Goal: Task Accomplishment & Management: Complete application form

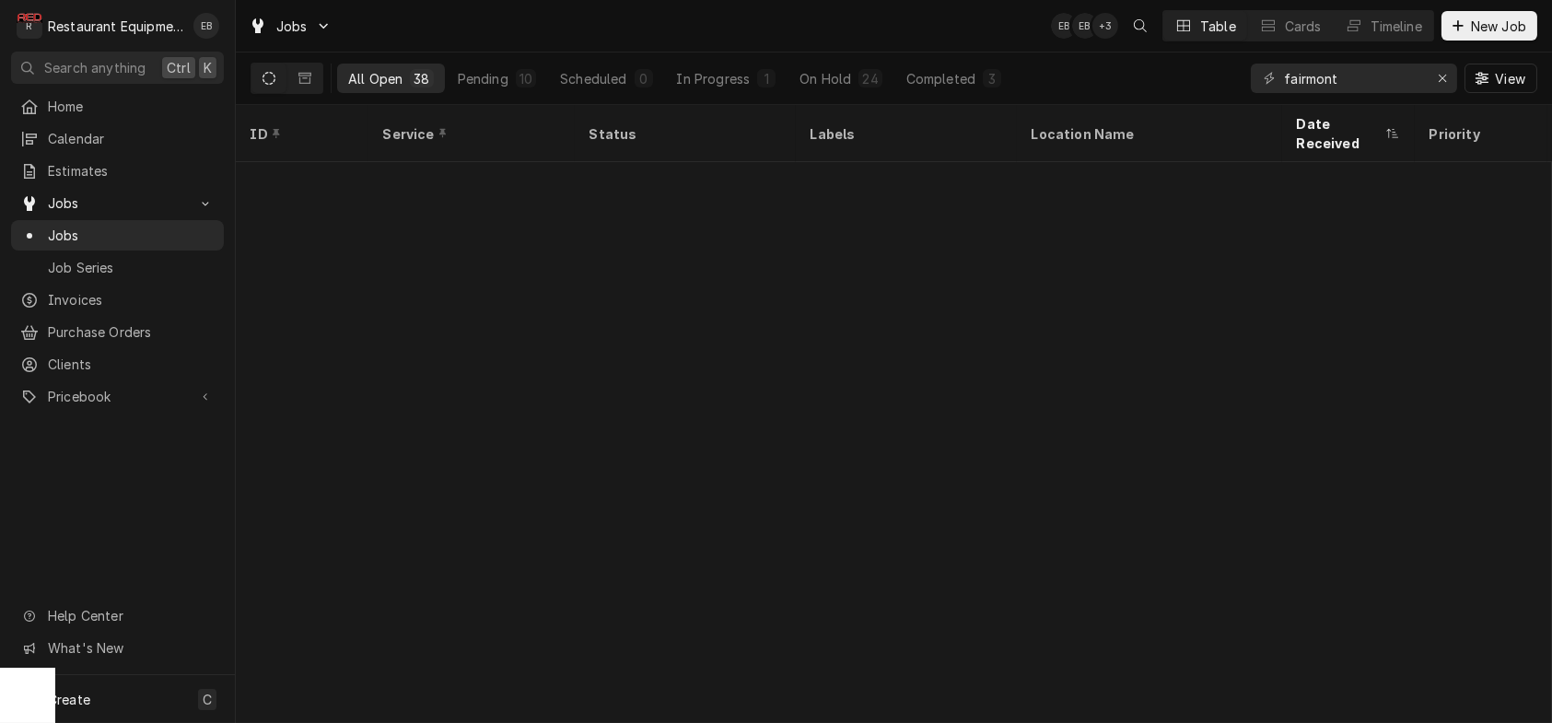
scroll to position [648, 0]
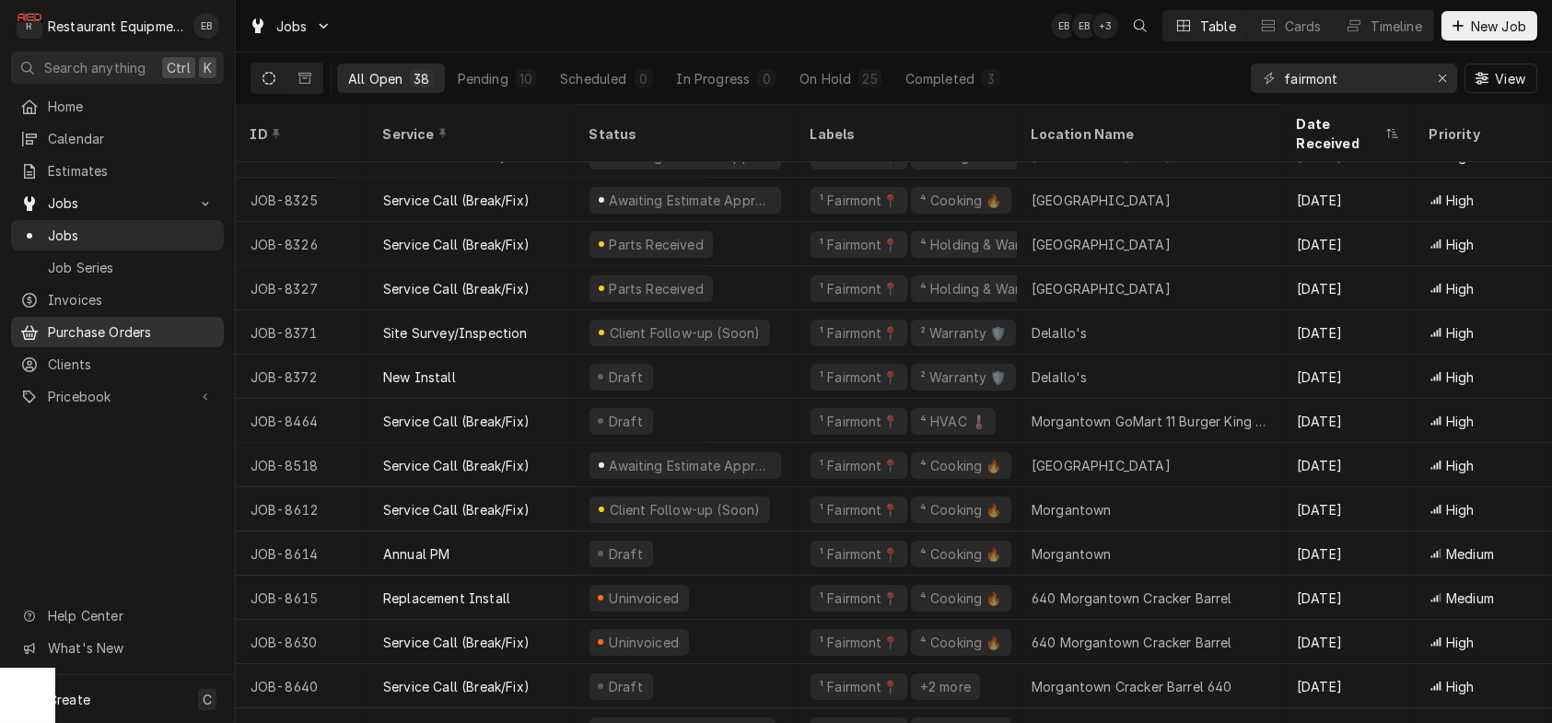
click at [124, 341] on span "Purchase Orders" at bounding box center [131, 331] width 167 height 19
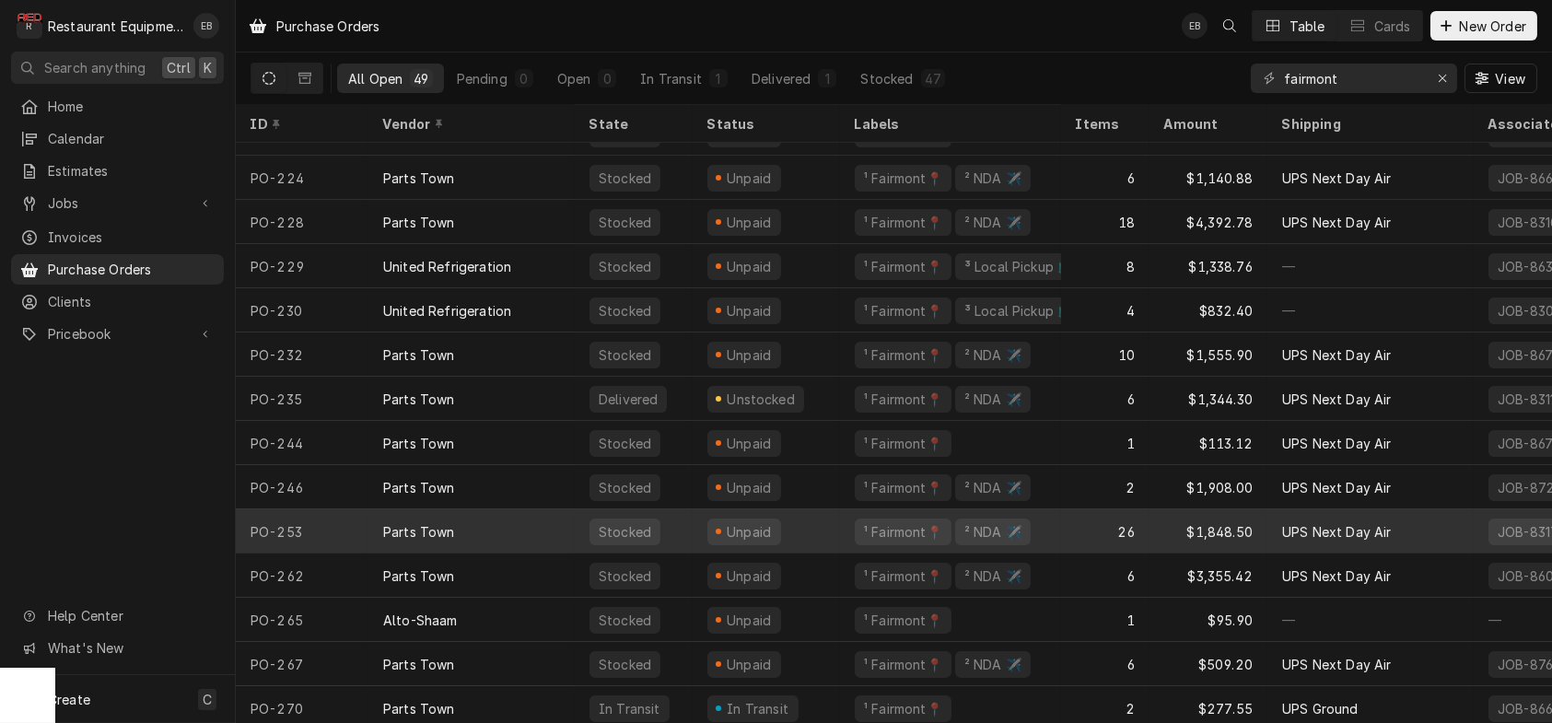
scroll to position [1604, 0]
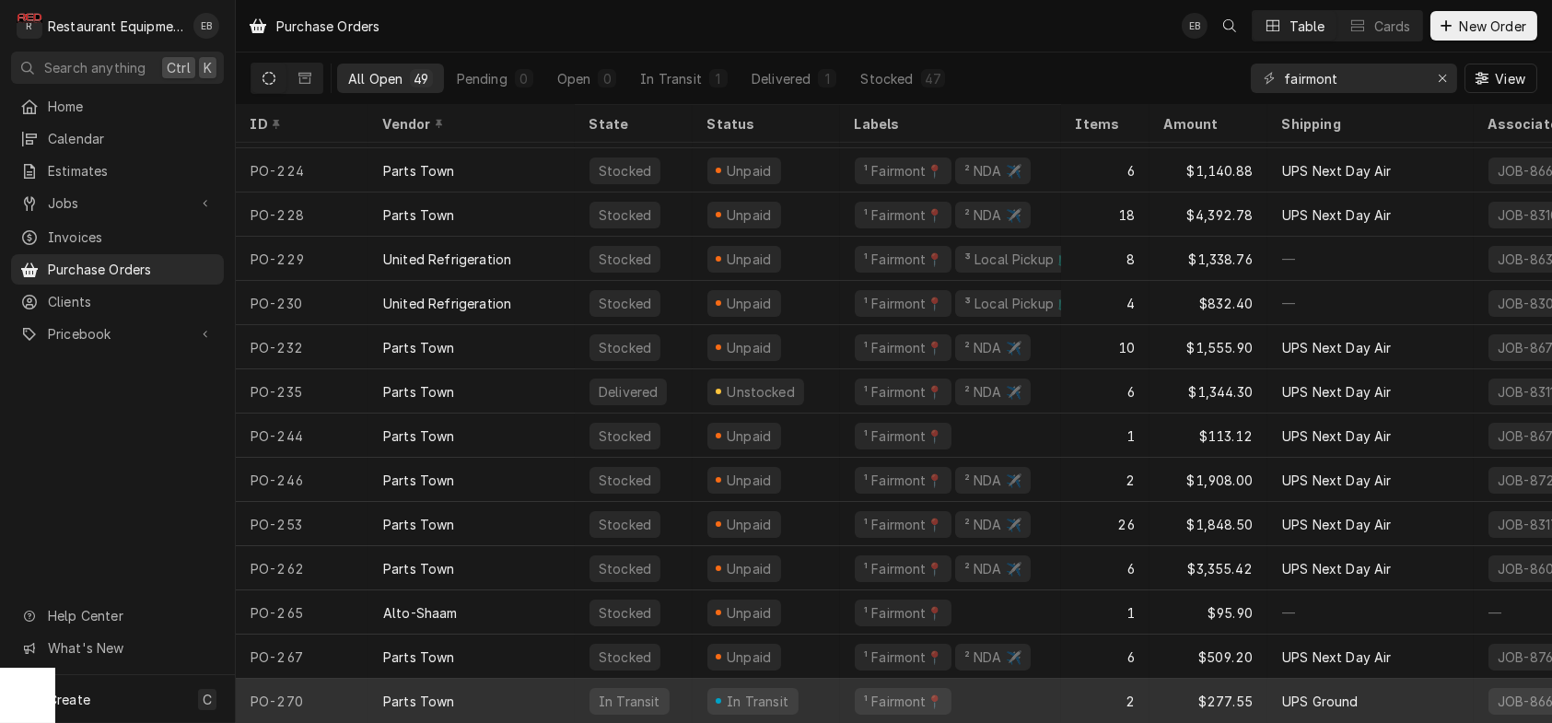
click at [840, 685] on div "In Transit" at bounding box center [766, 701] width 147 height 44
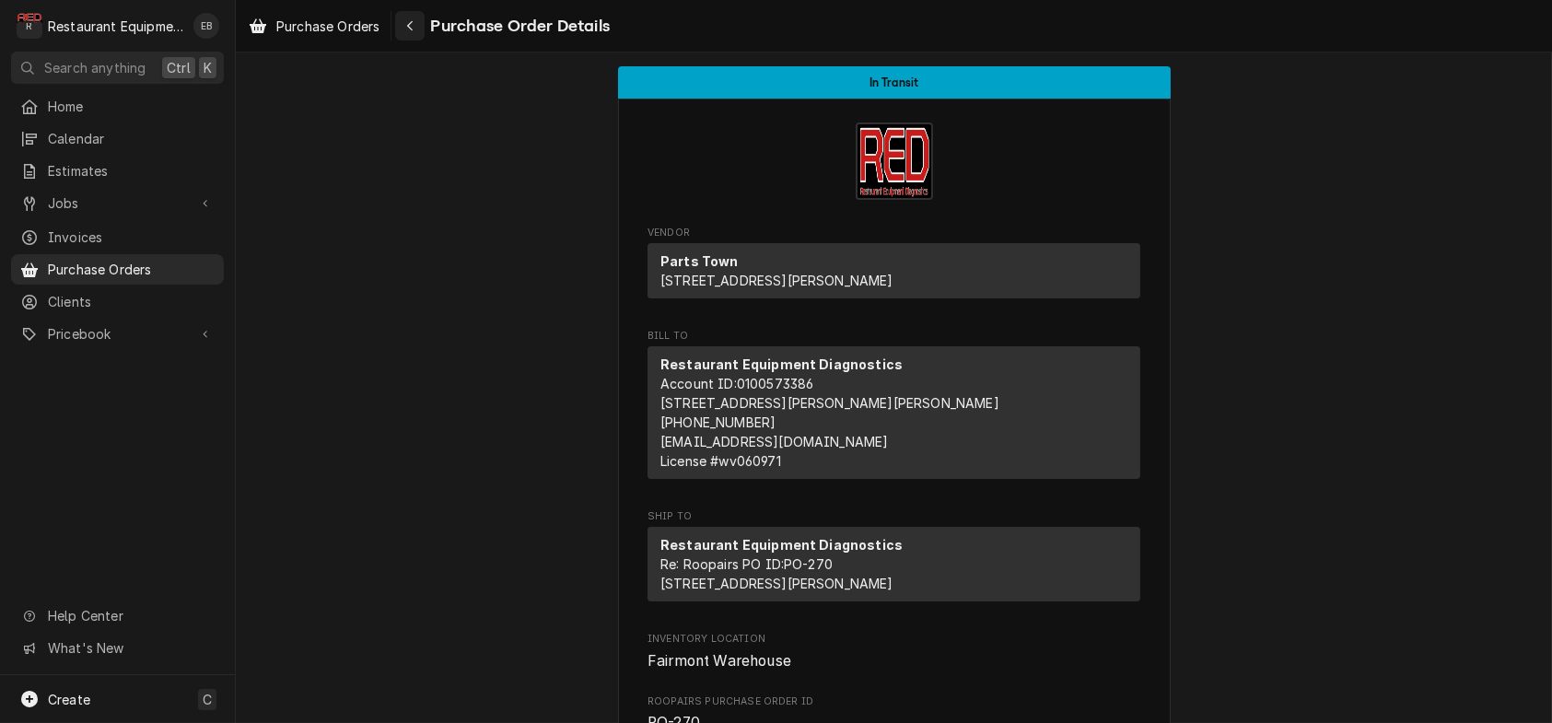
click at [419, 29] on div "Navigate back" at bounding box center [410, 26] width 18 height 18
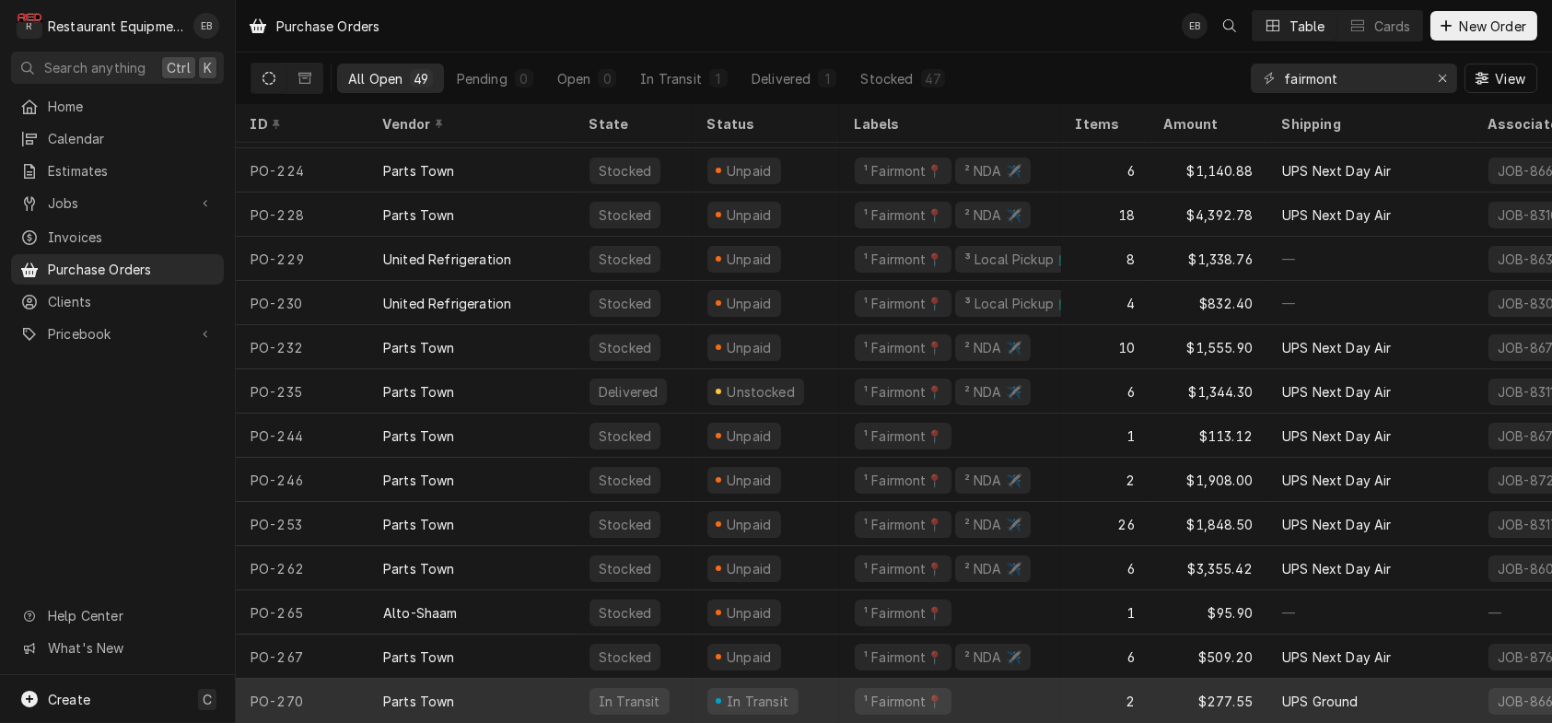
scroll to position [1604, 0]
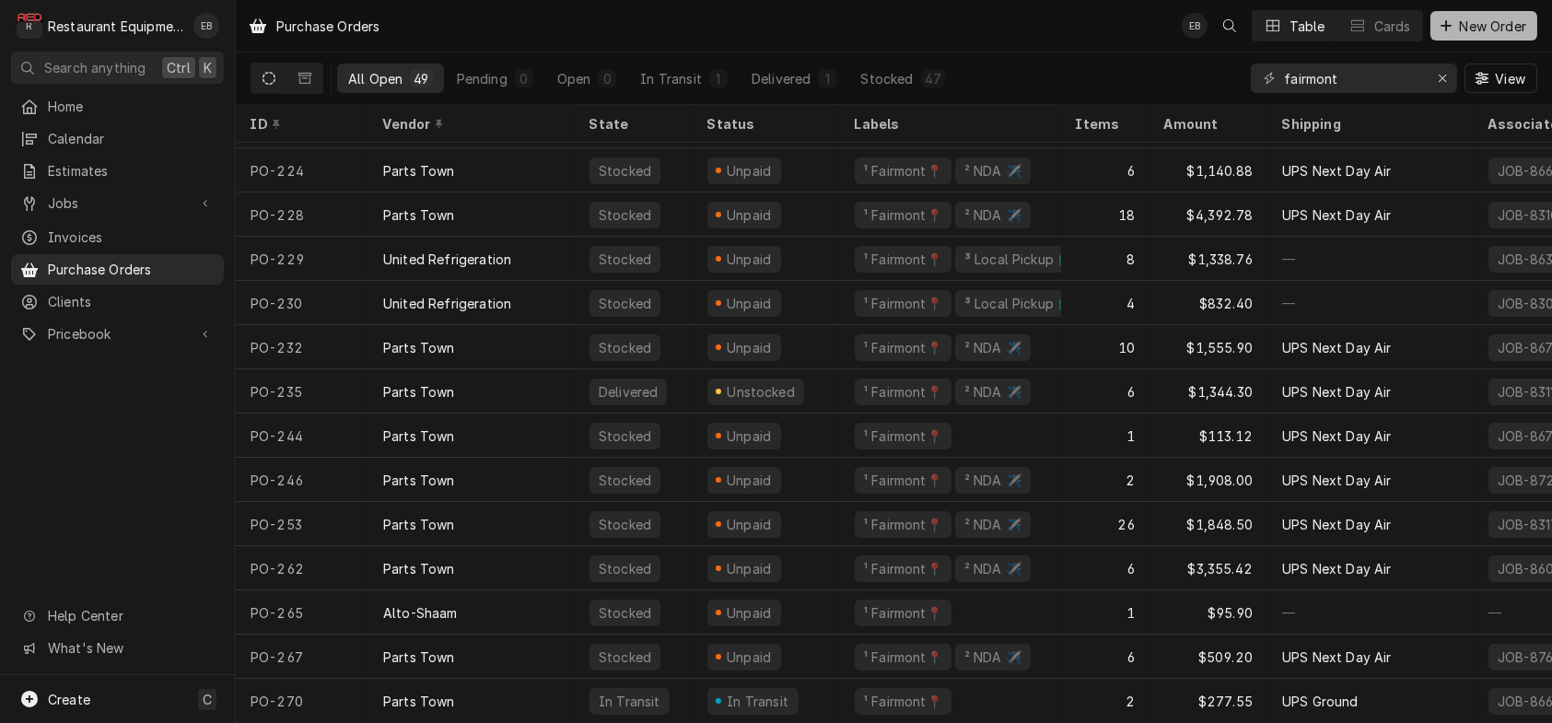
click at [1481, 21] on span "New Order" at bounding box center [1494, 26] width 74 height 19
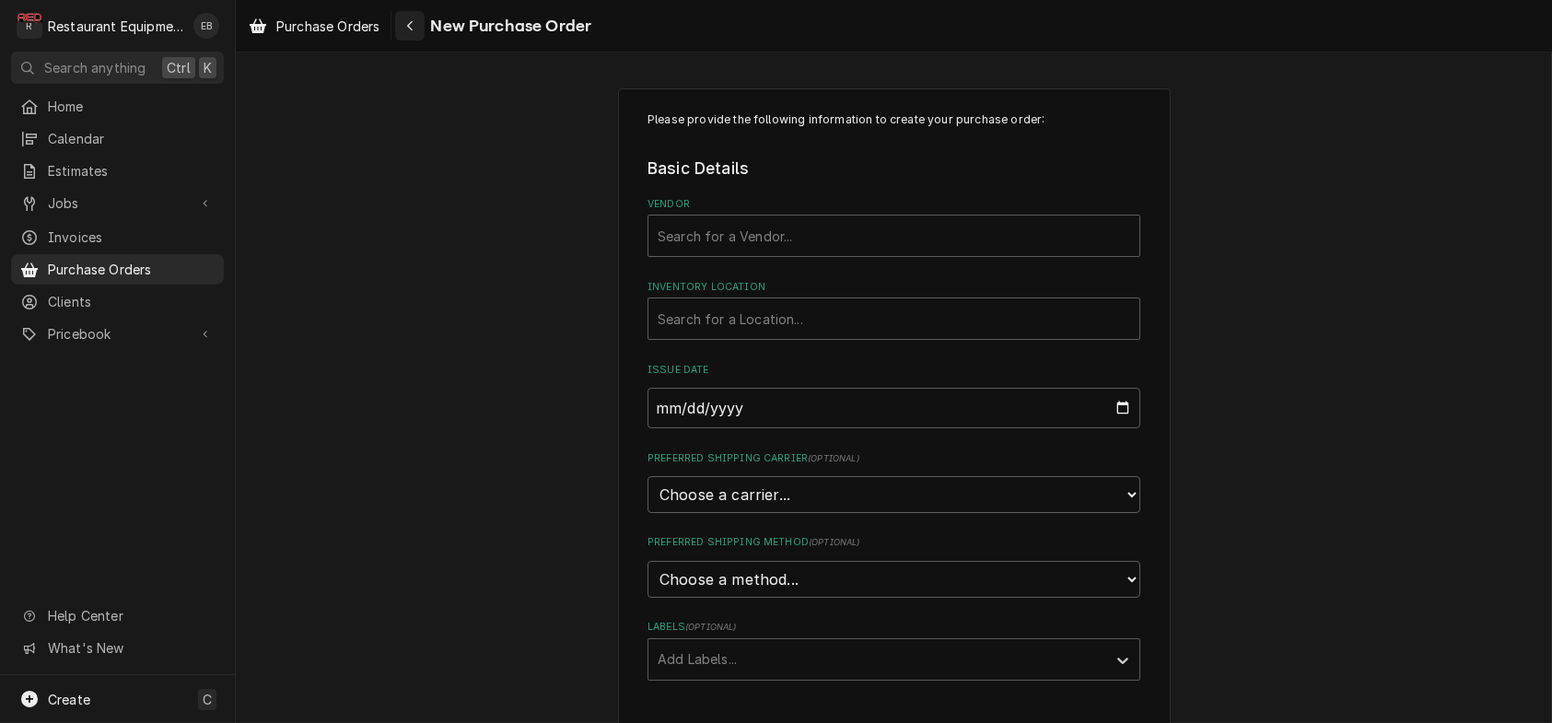
click at [415, 23] on icon "Navigate back" at bounding box center [410, 25] width 8 height 13
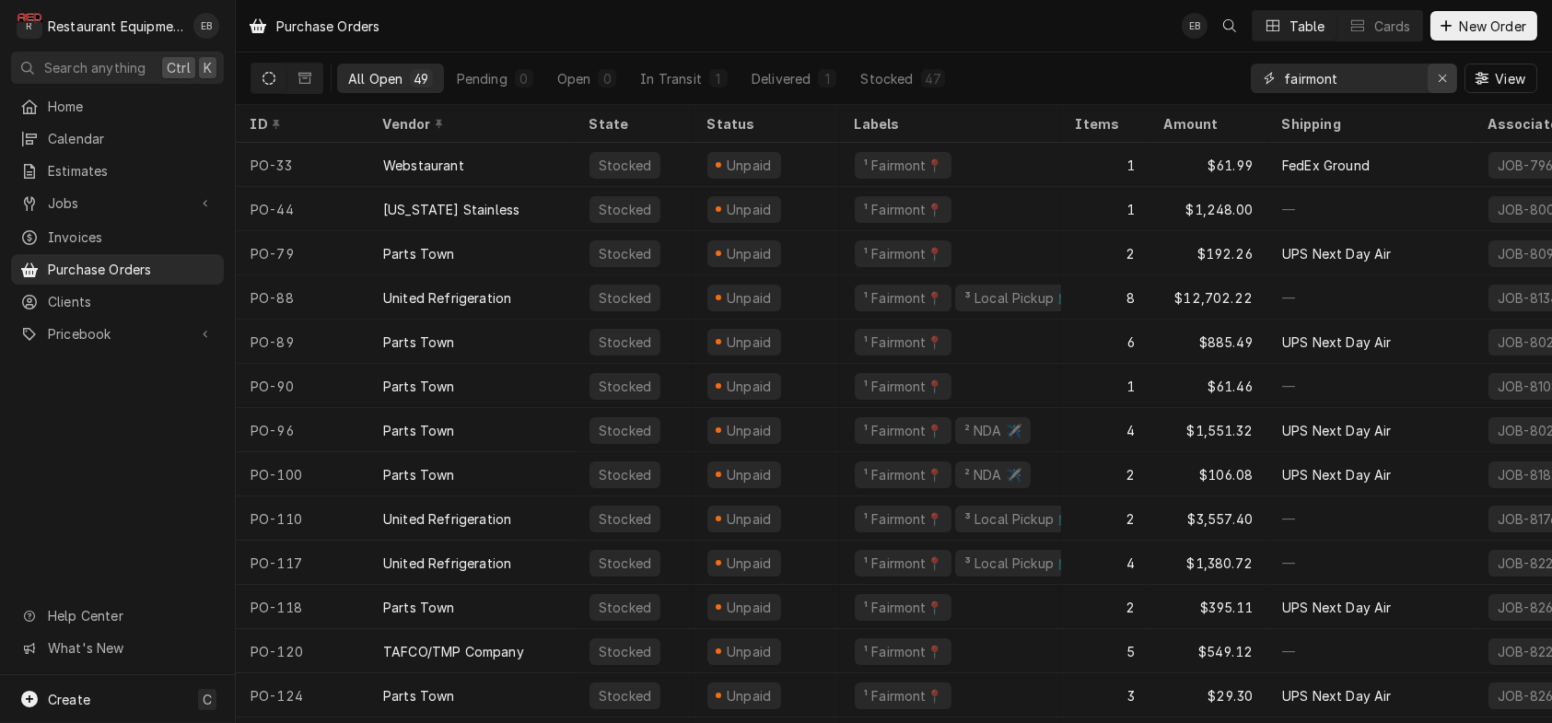
click at [1441, 76] on div "Erase input" at bounding box center [1443, 78] width 18 height 18
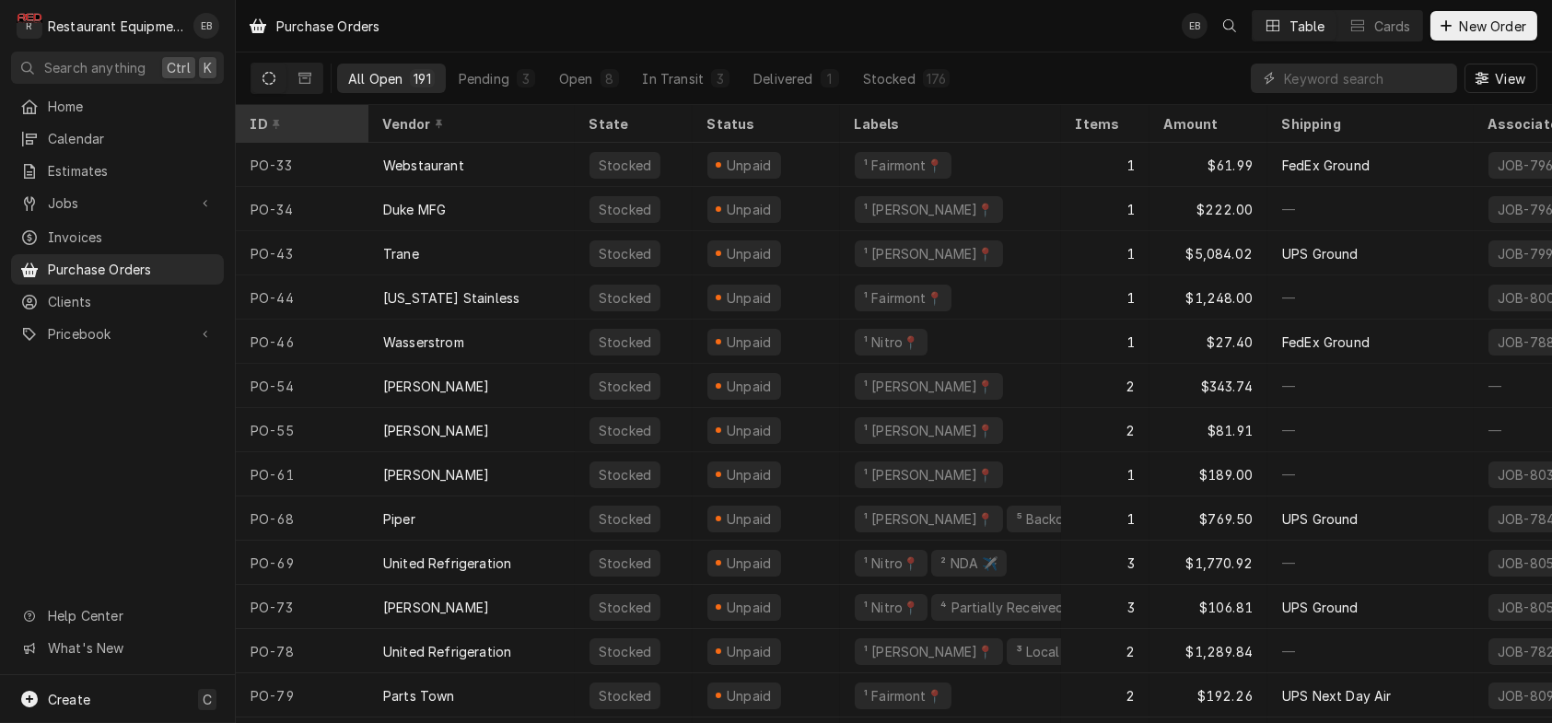
click at [318, 127] on div "ID" at bounding box center [300, 123] width 99 height 19
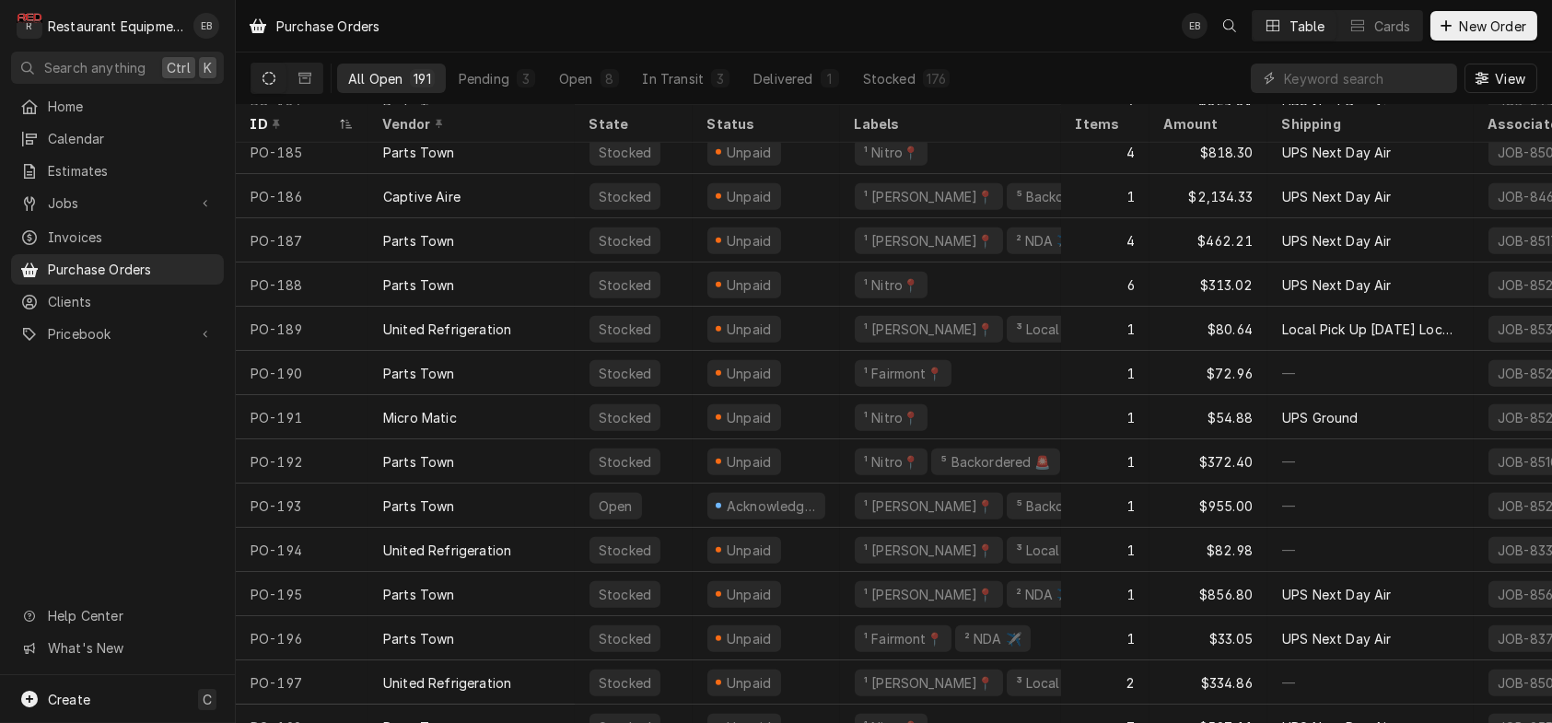
scroll to position [3312, 0]
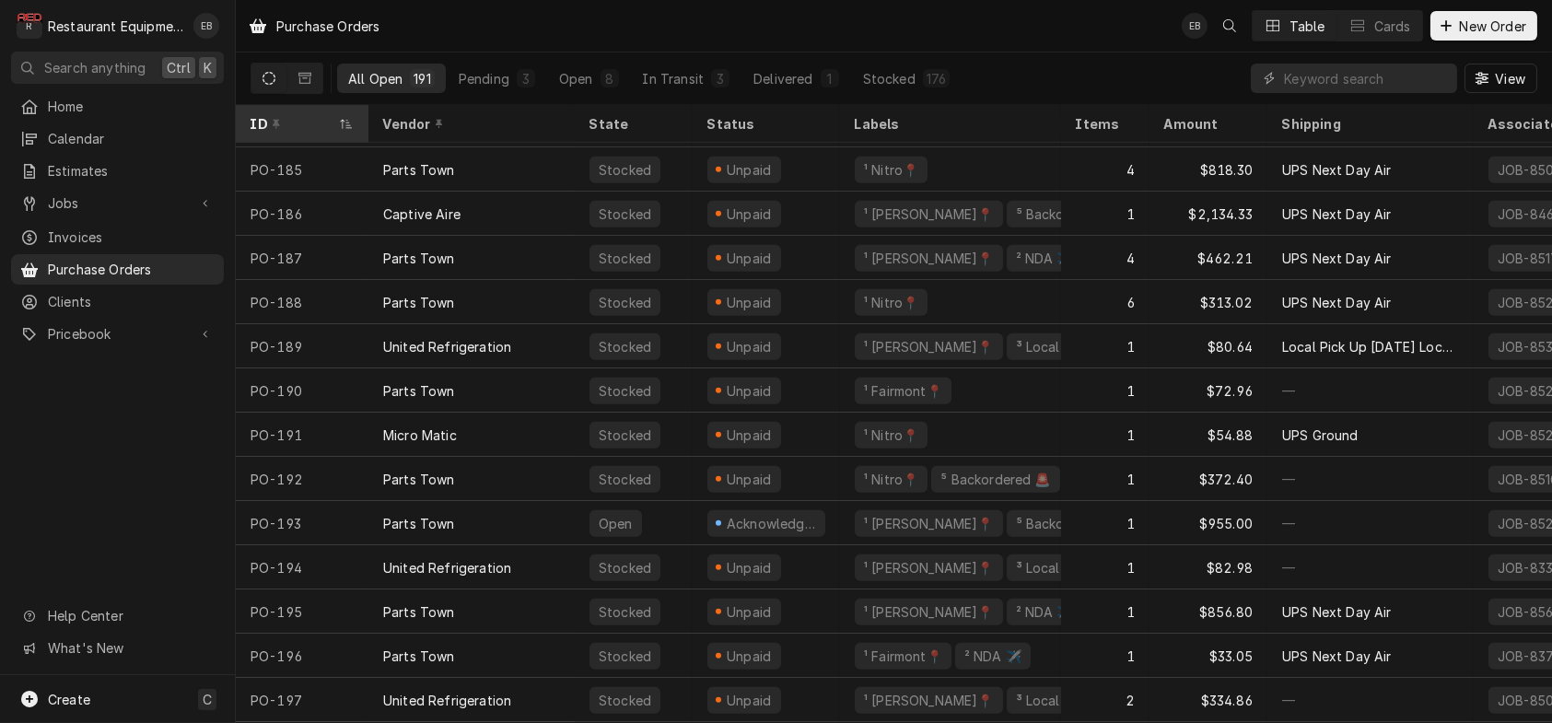
click at [307, 143] on th "ID" at bounding box center [302, 124] width 133 height 38
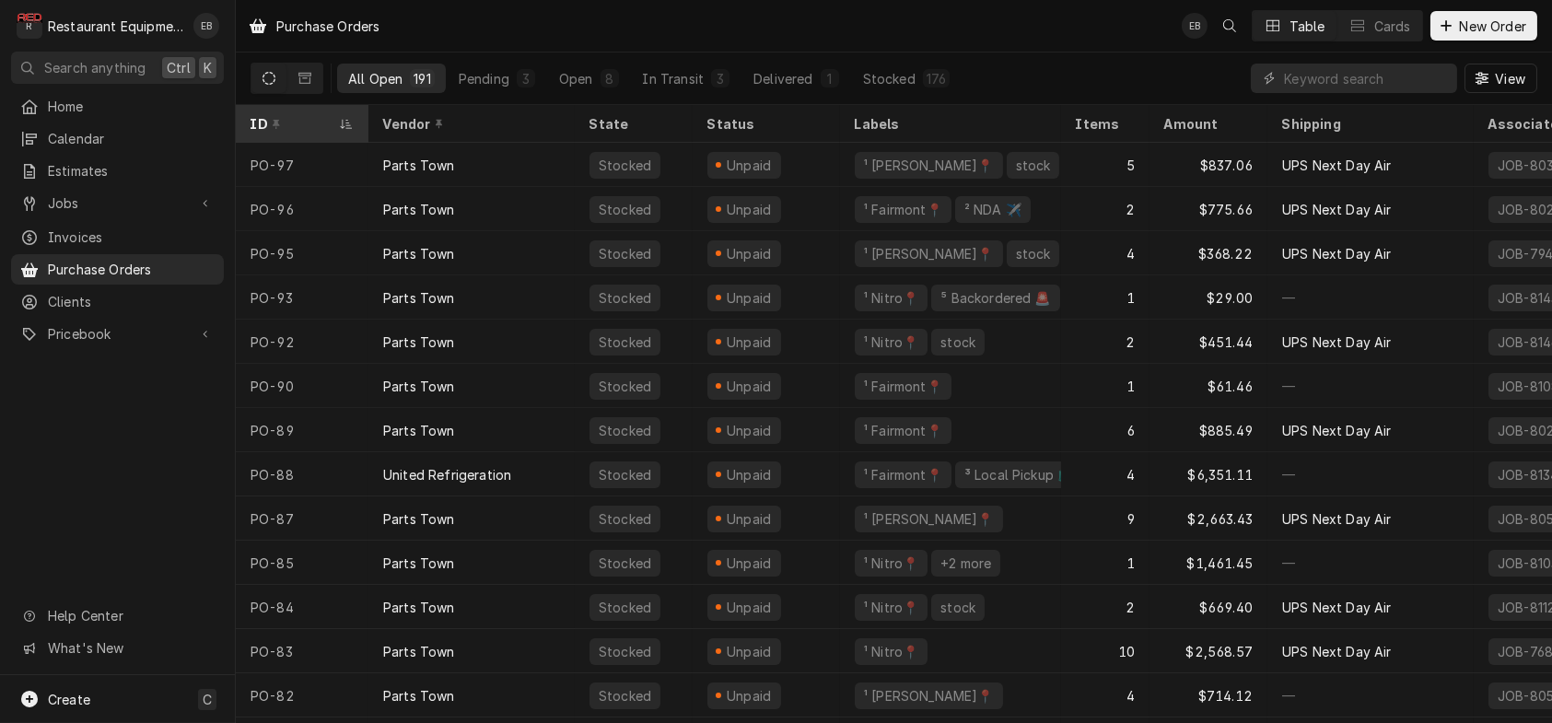
click at [303, 114] on div "ID" at bounding box center [302, 124] width 125 height 30
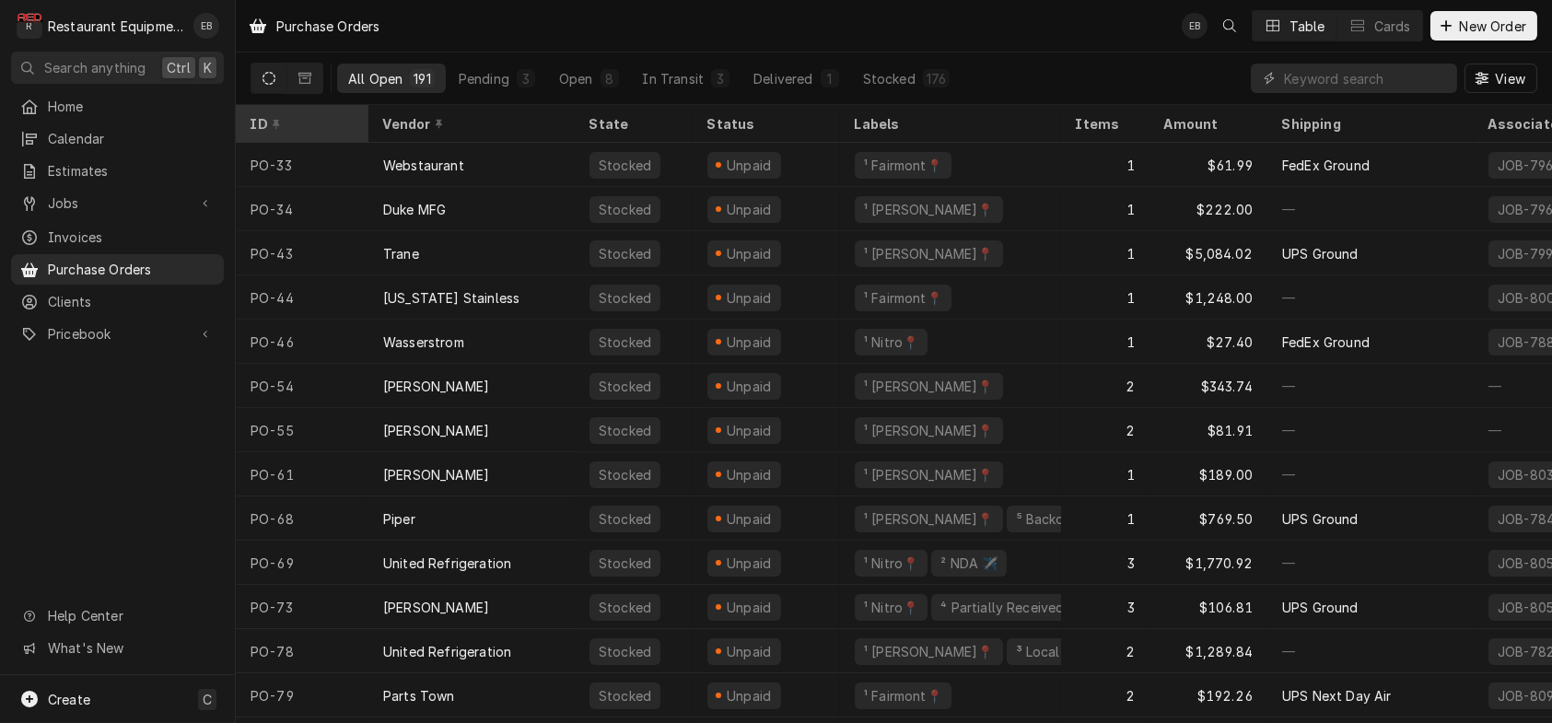
click at [350, 125] on div "ID" at bounding box center [300, 123] width 99 height 19
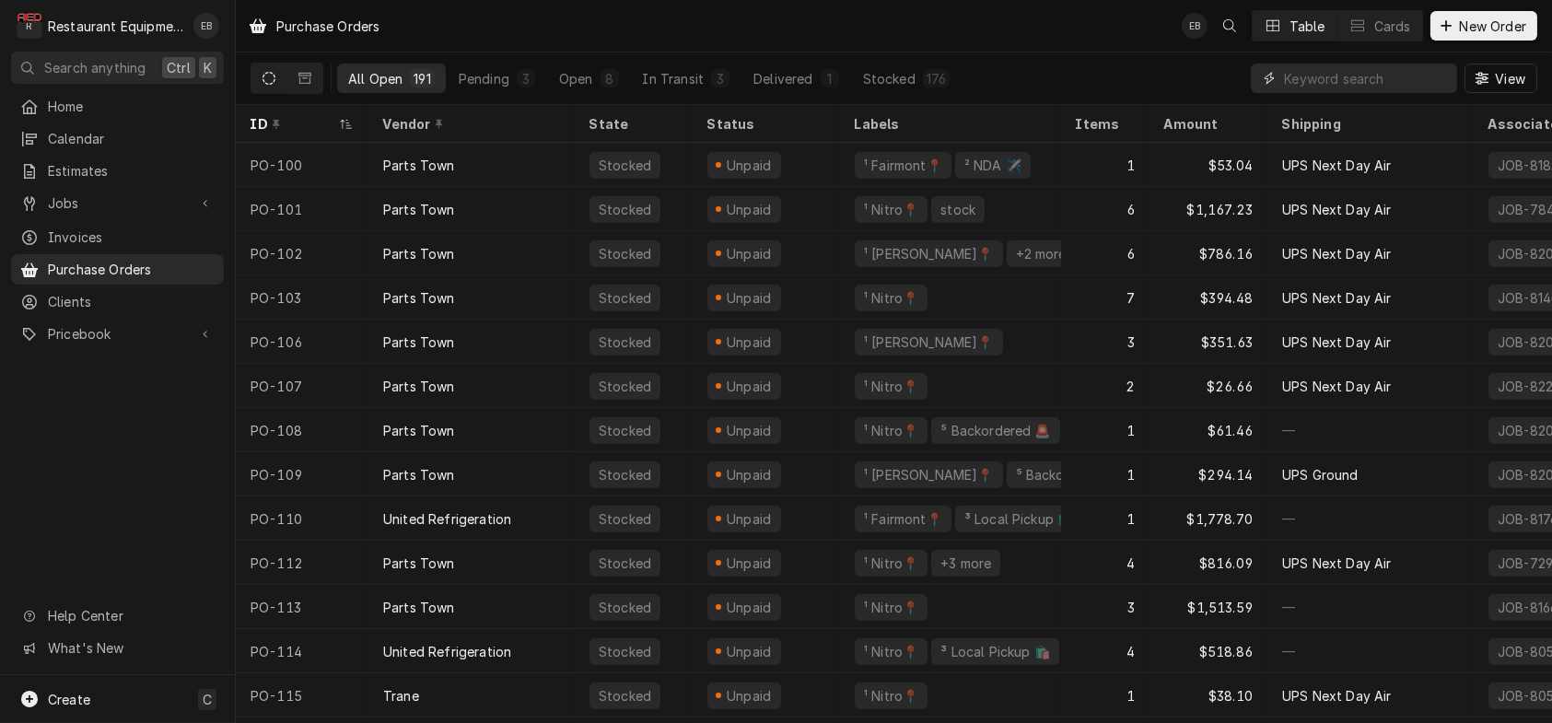
click at [1342, 88] on input "Dynamic Content Wrapper" at bounding box center [1366, 78] width 164 height 29
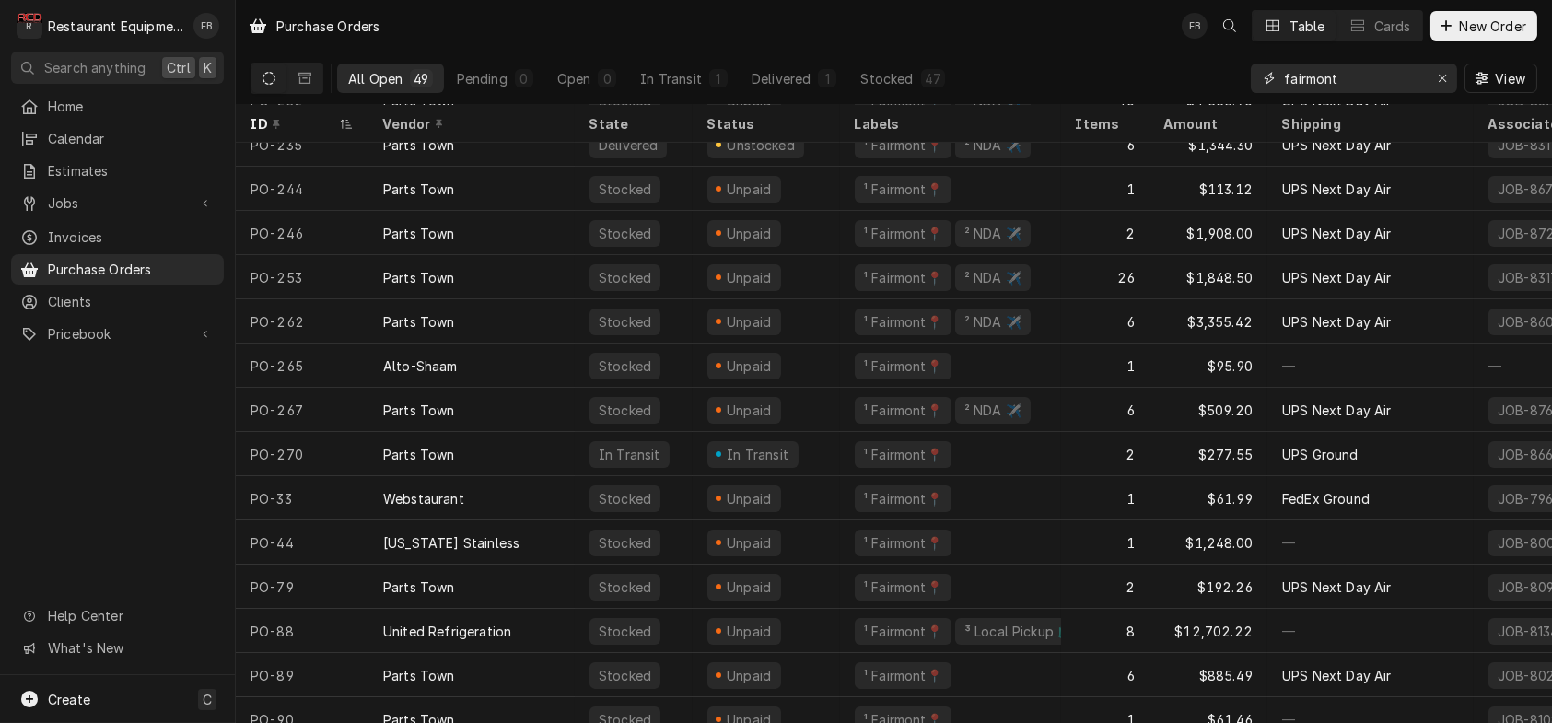
scroll to position [1605, 0]
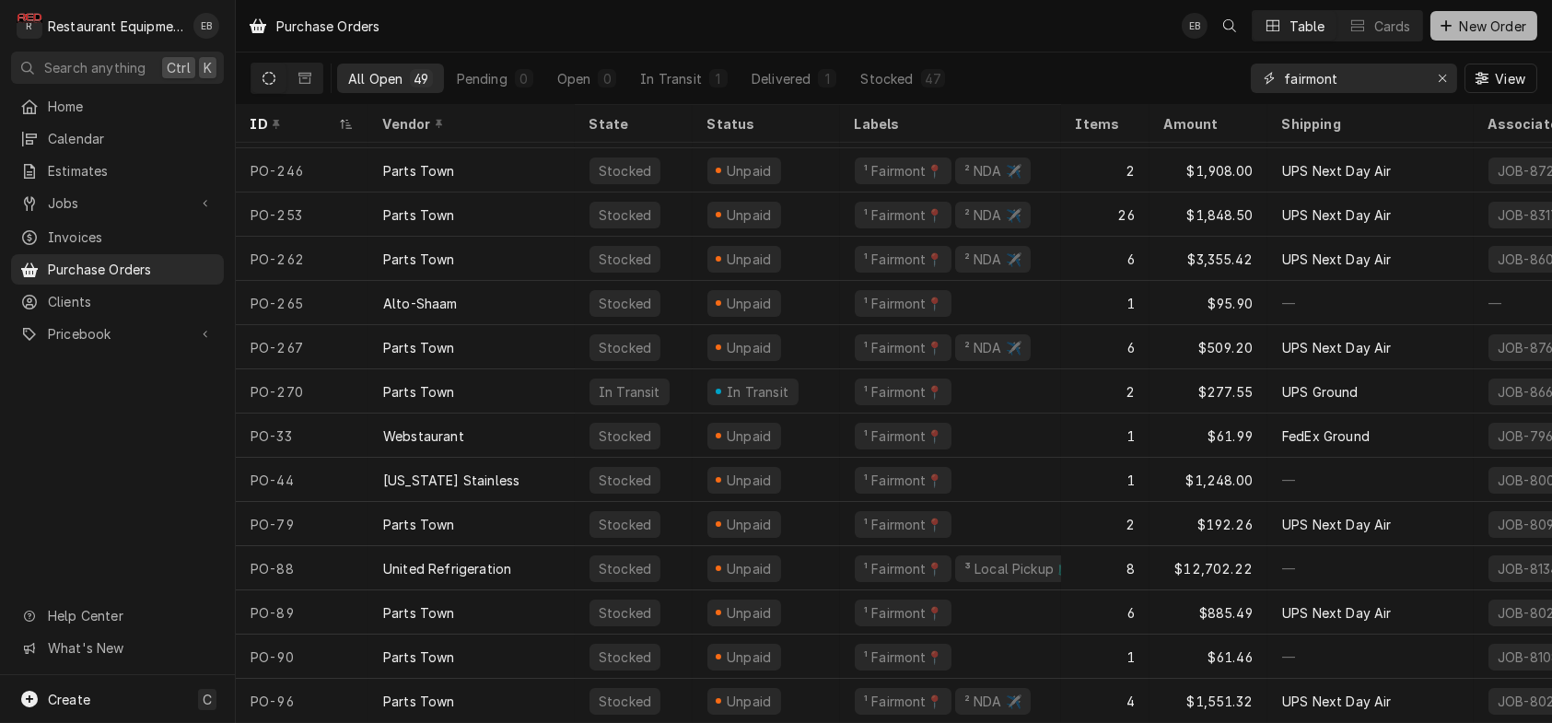
type input "fairmont"
click at [1470, 17] on span "New Order" at bounding box center [1494, 26] width 74 height 19
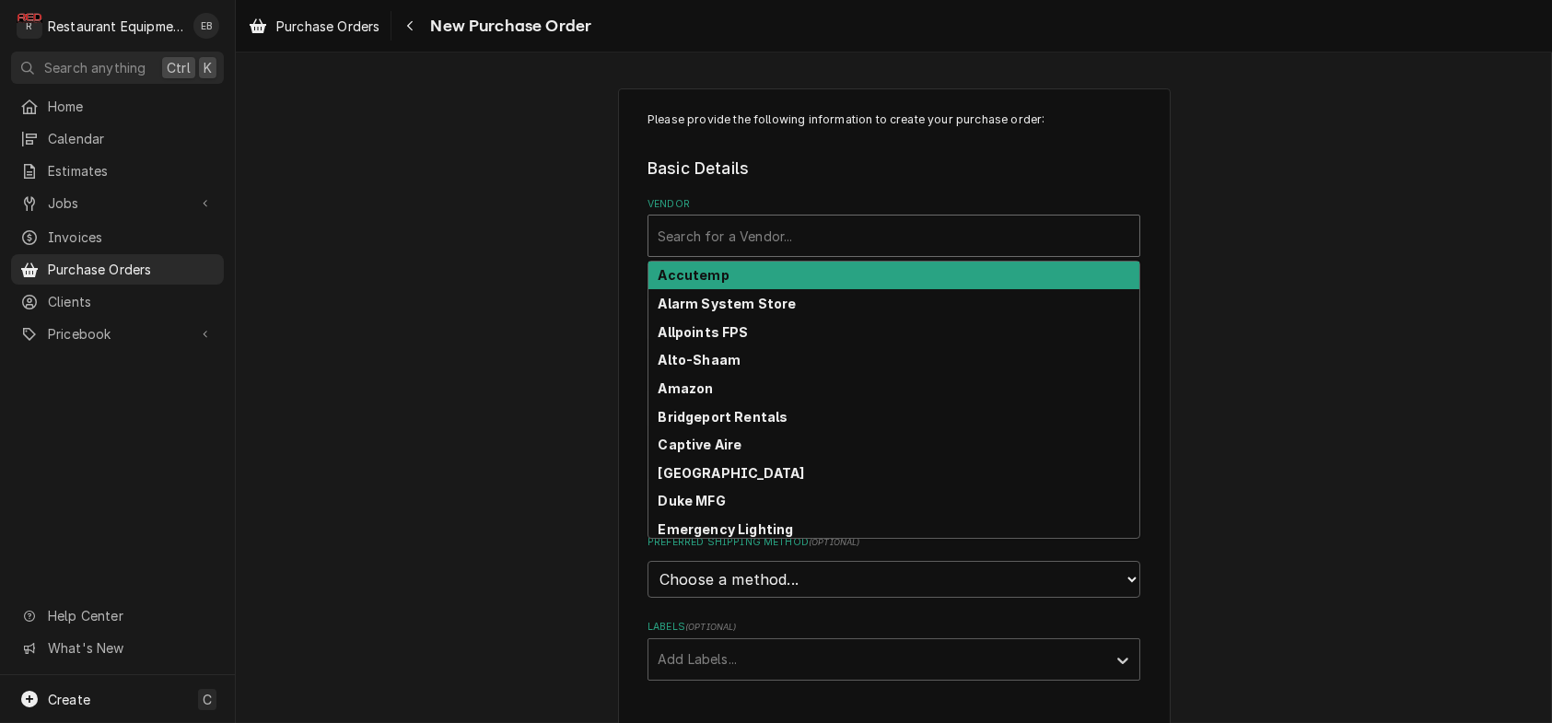
click at [778, 252] on div "Vendor" at bounding box center [894, 235] width 473 height 33
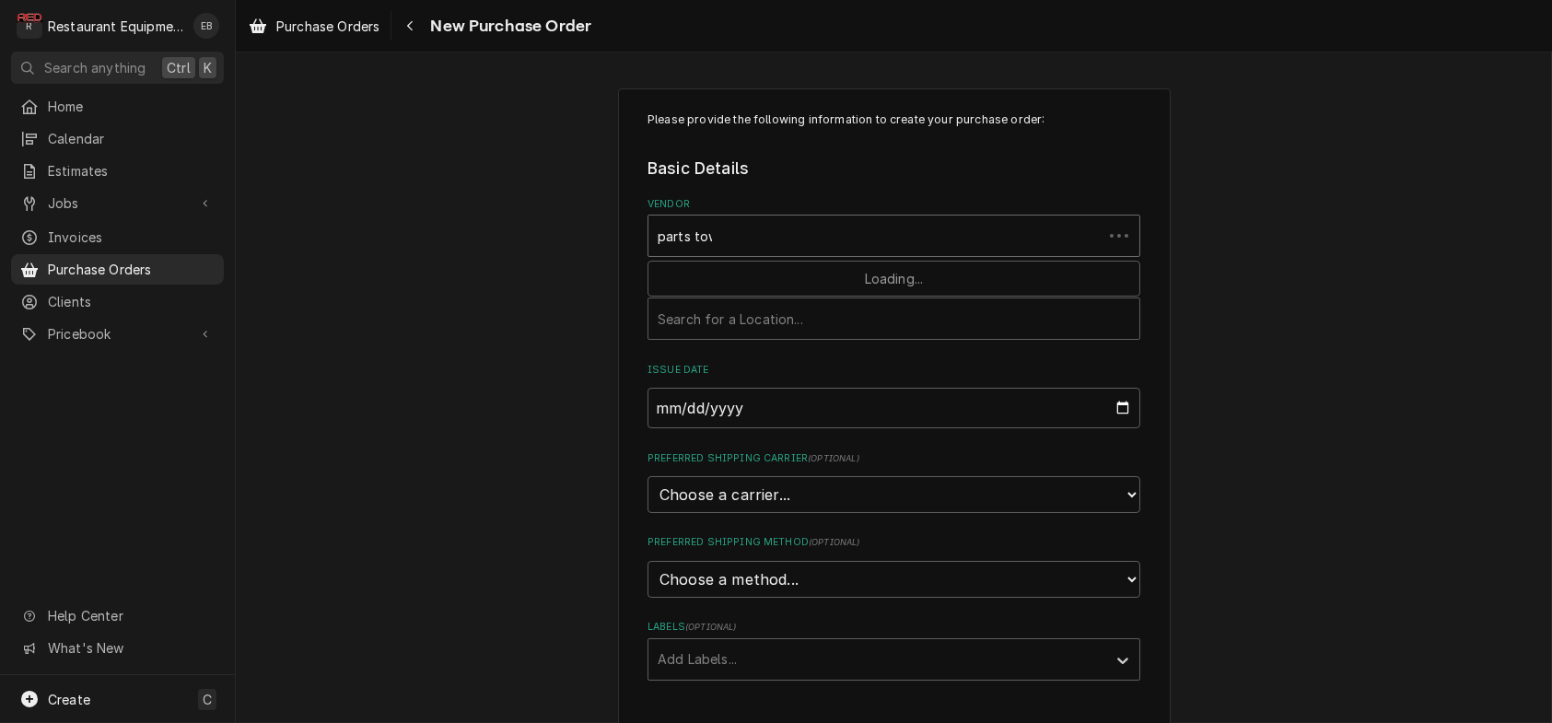
type input "parts town"
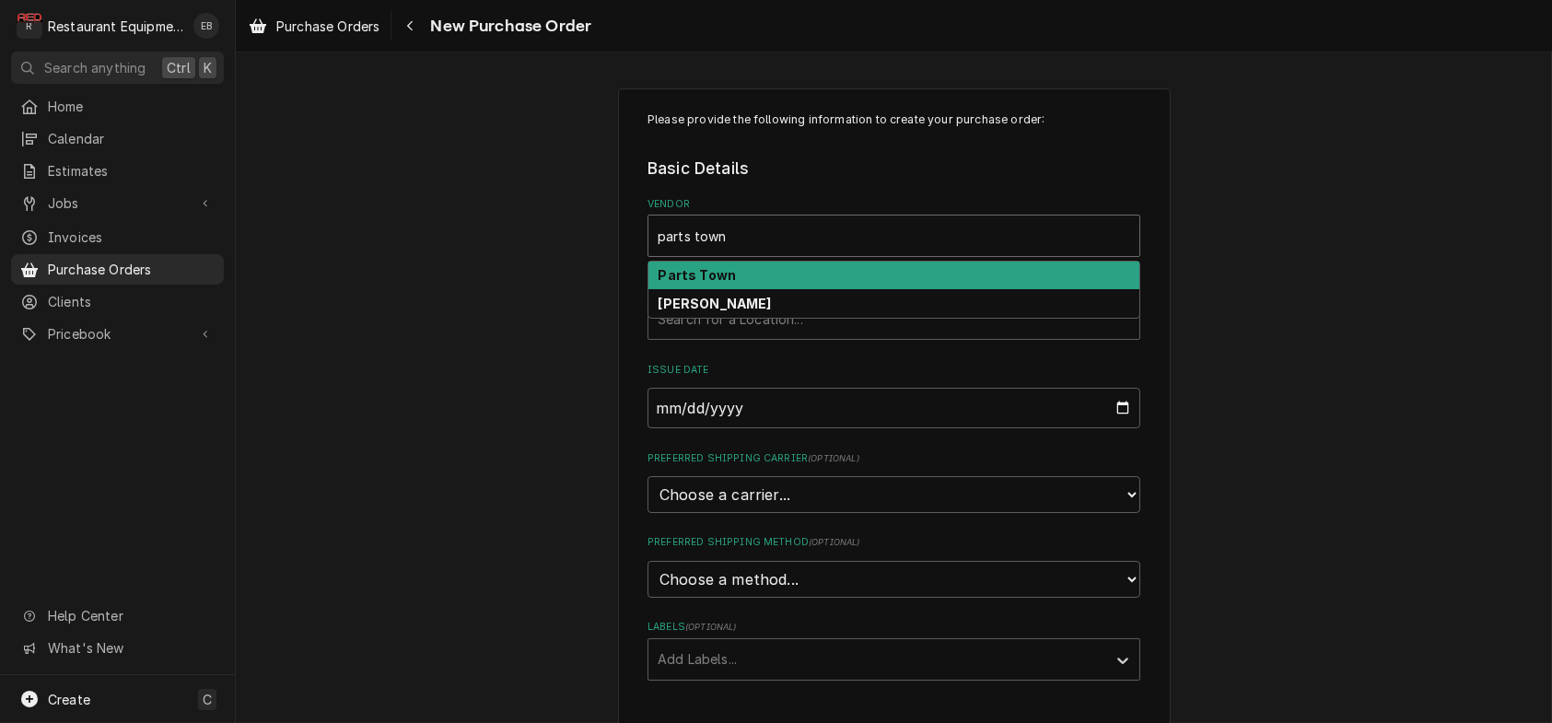
click at [773, 285] on div "Parts Town" at bounding box center [894, 276] width 491 height 29
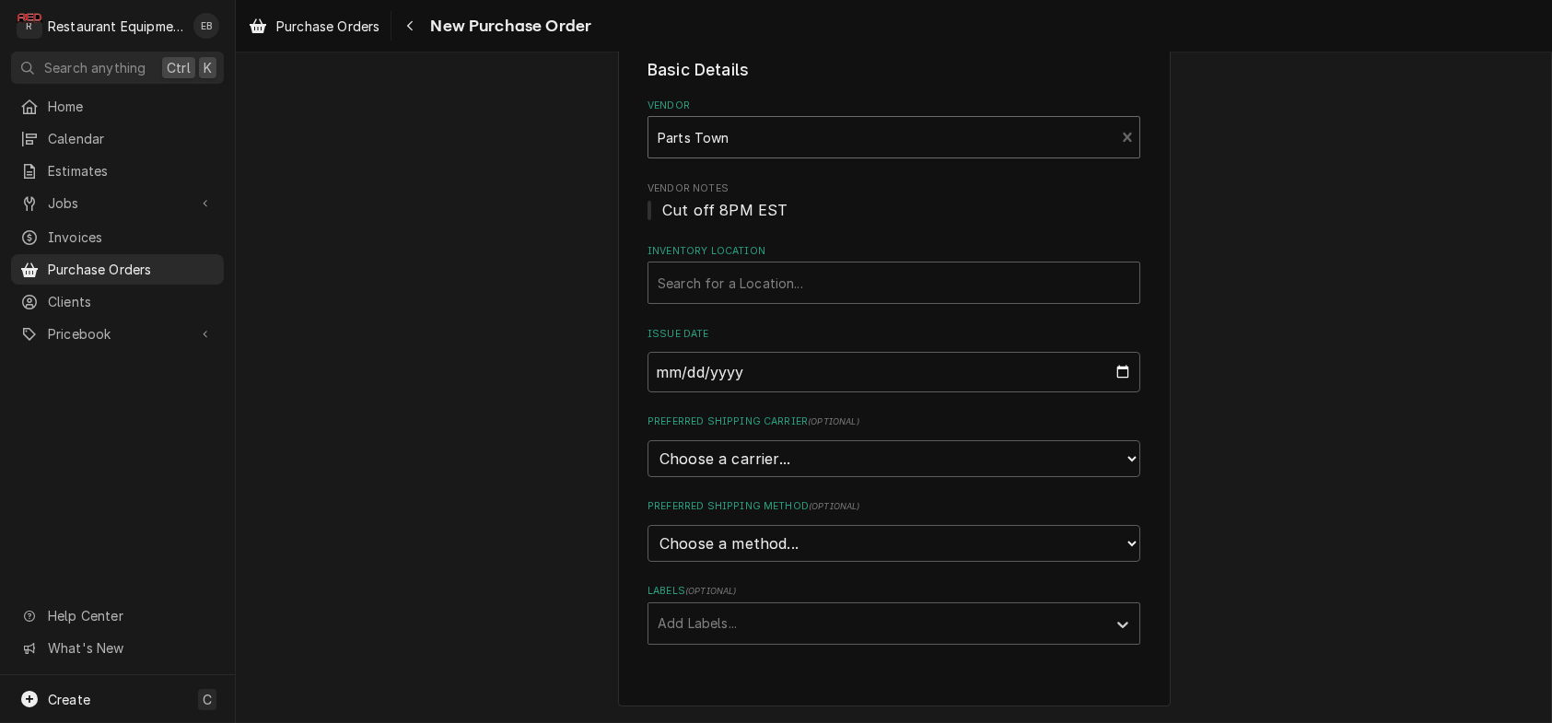
scroll to position [183, 0]
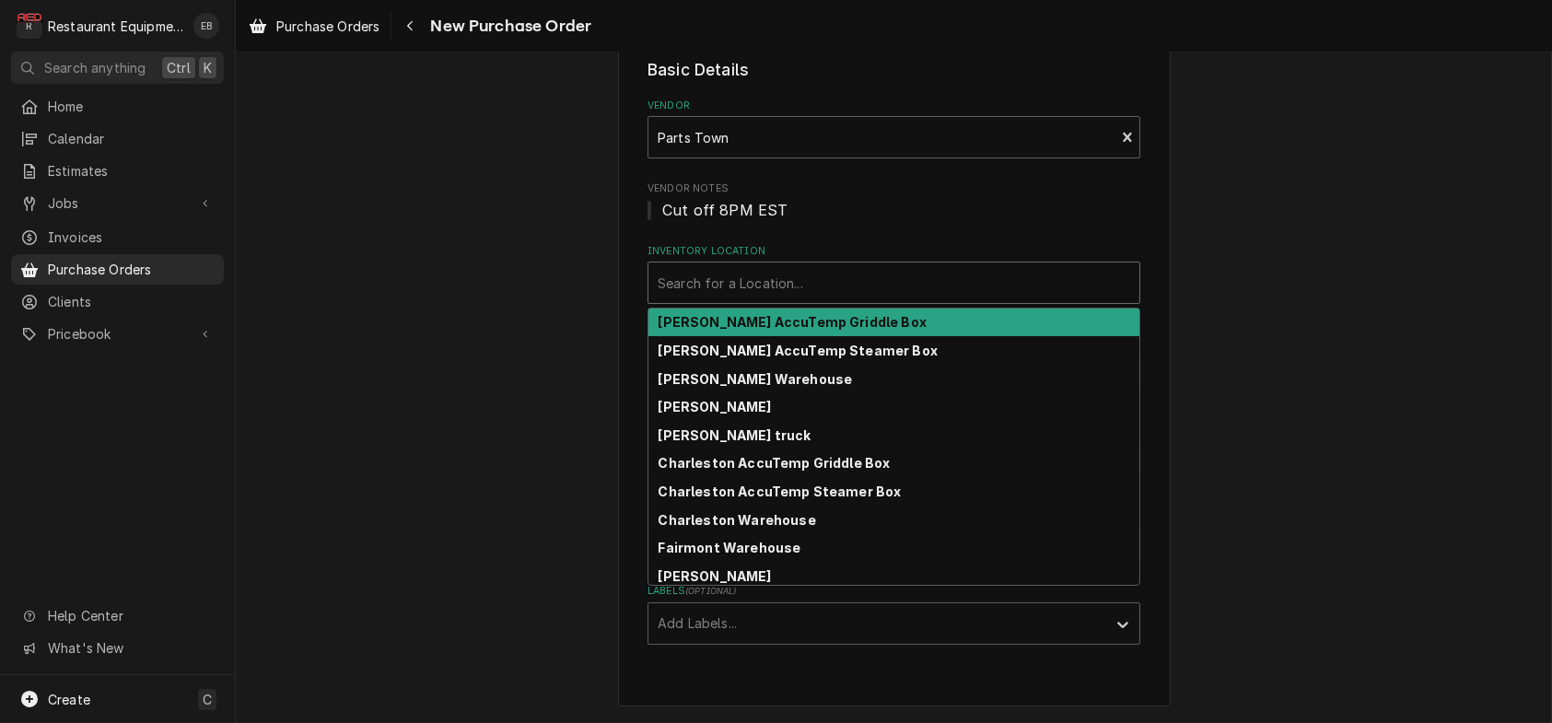
click at [743, 266] on div "Inventory Location" at bounding box center [894, 282] width 473 height 33
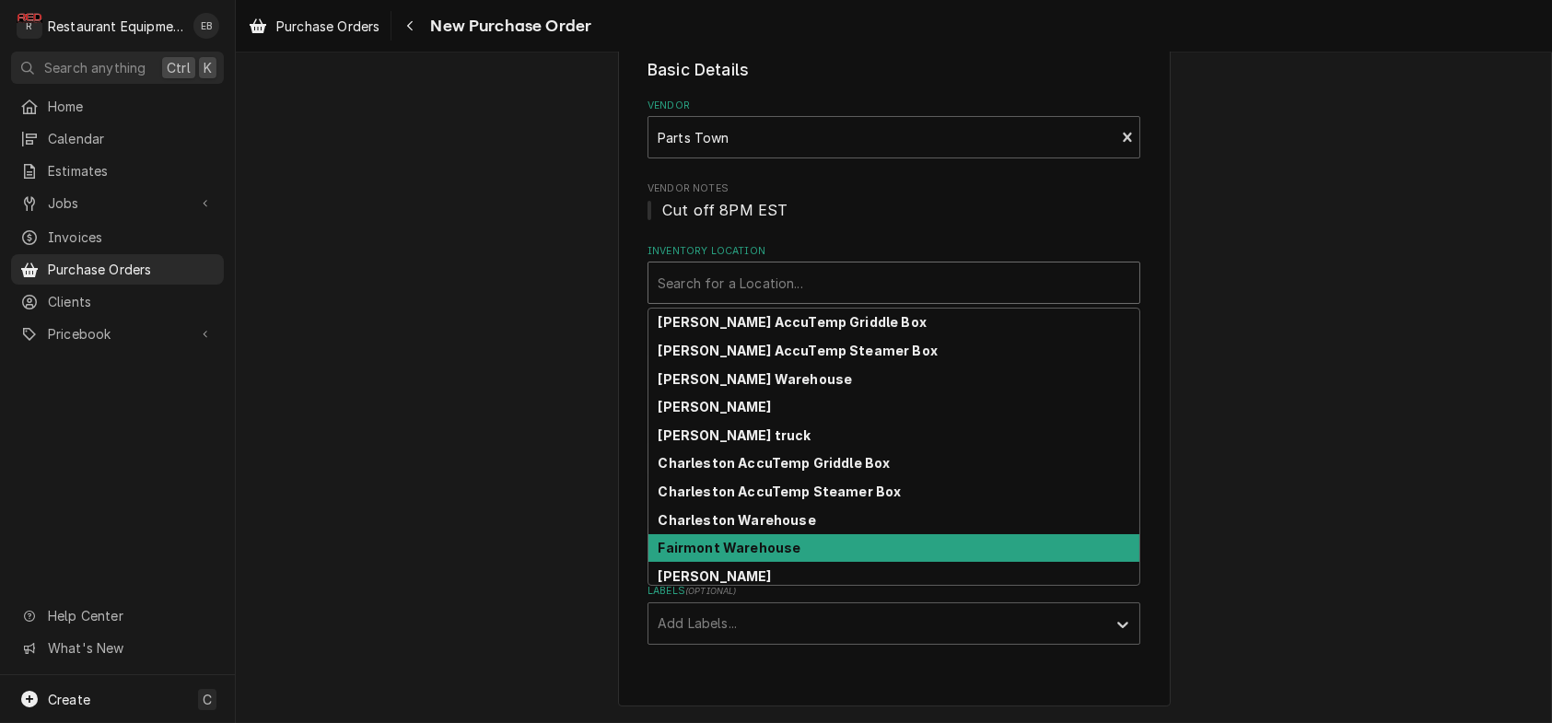
click at [730, 540] on strong "Fairmont Warehouse" at bounding box center [730, 548] width 143 height 16
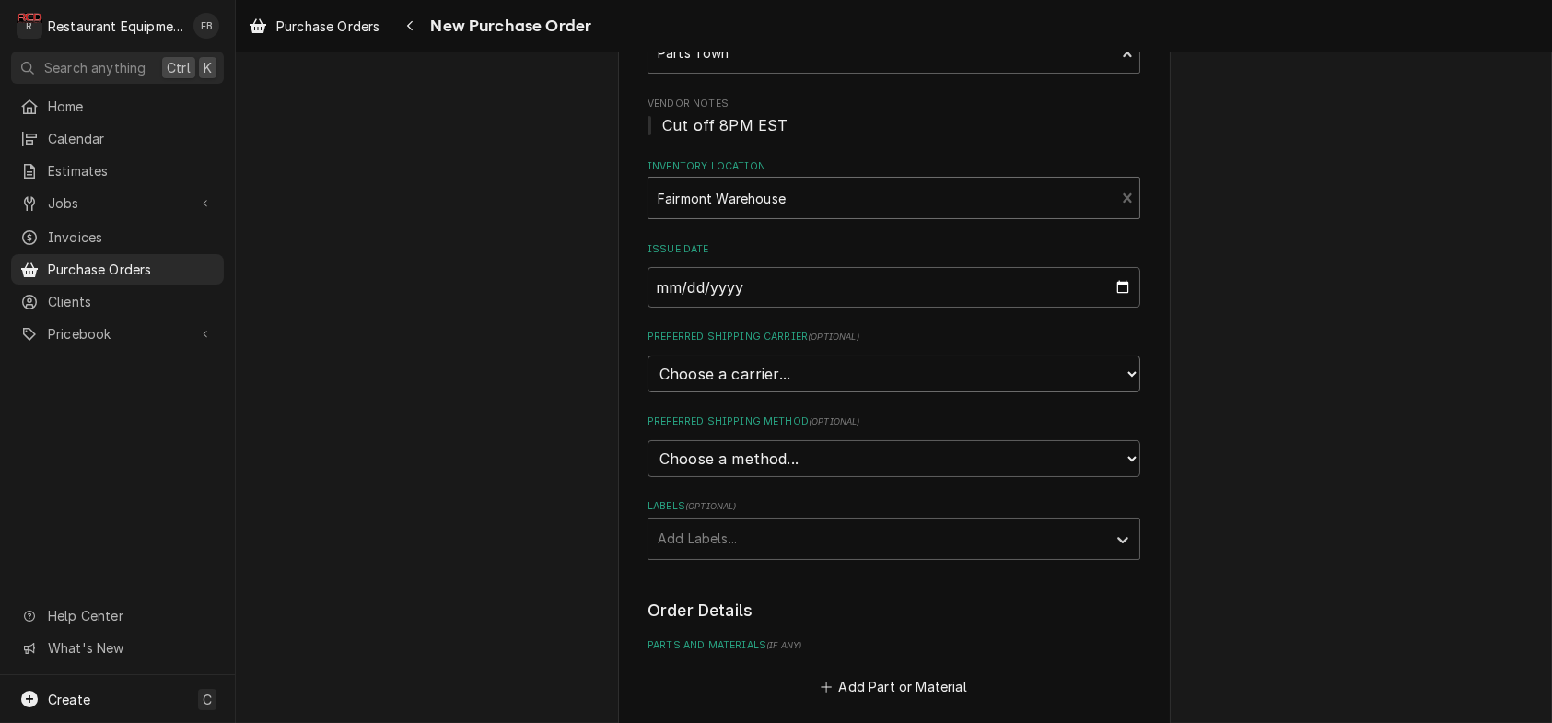
click at [735, 392] on select "Choose a carrier... U.S. Postal Service Stamps.com FedEx UPS DHL Express DHL EC…" at bounding box center [894, 374] width 493 height 37
select select "4"
click at [648, 392] on select "Choose a carrier... U.S. Postal Service Stamps.com FedEx UPS DHL Express DHL EC…" at bounding box center [894, 374] width 493 height 37
type textarea "x"
click at [771, 477] on select "Choose a method... Ground Next Day Early AM Next Day Air 2 Day Air Other" at bounding box center [894, 458] width 493 height 37
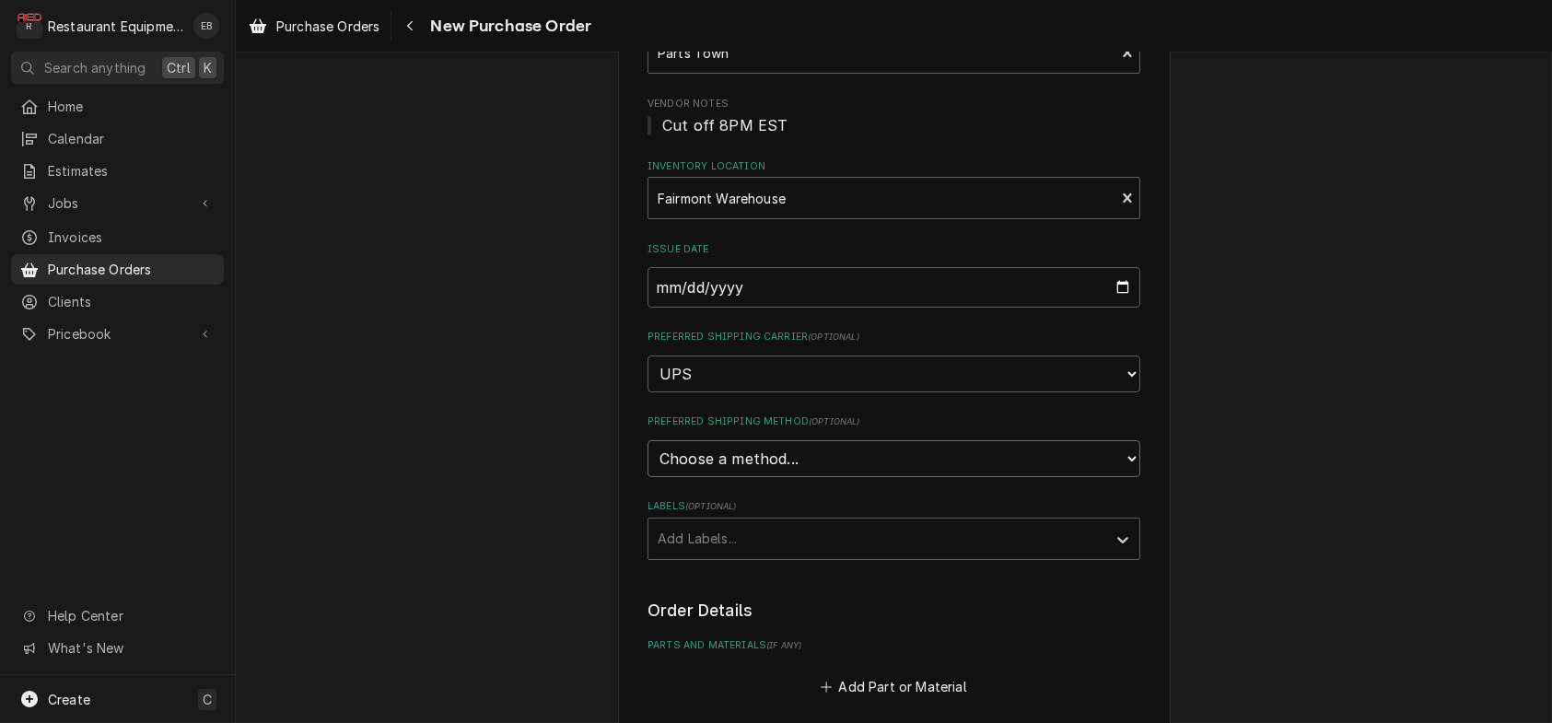
select select "3"
click at [648, 477] on select "Choose a method... Ground Next Day Early AM Next Day Air 2 Day Air Other" at bounding box center [894, 458] width 493 height 37
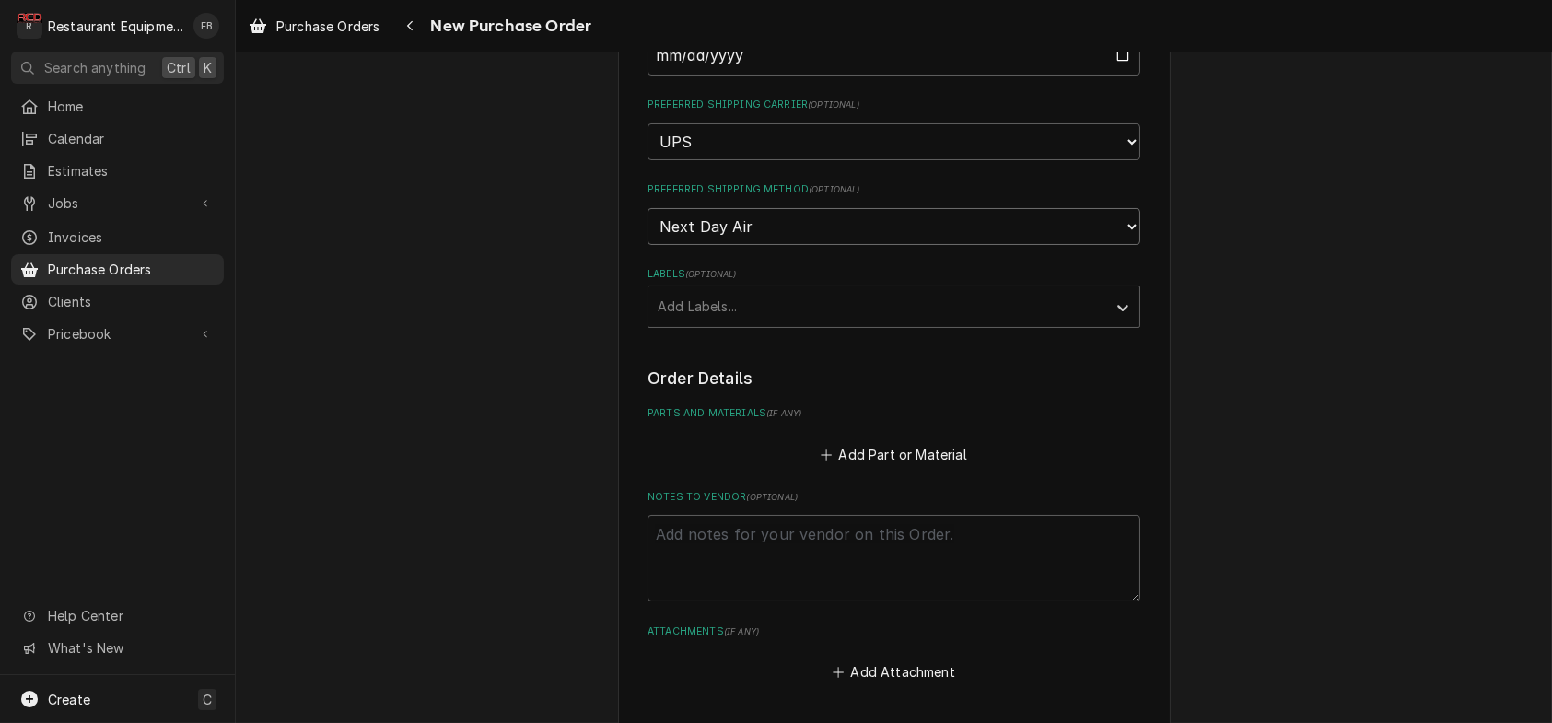
scroll to position [428, 0]
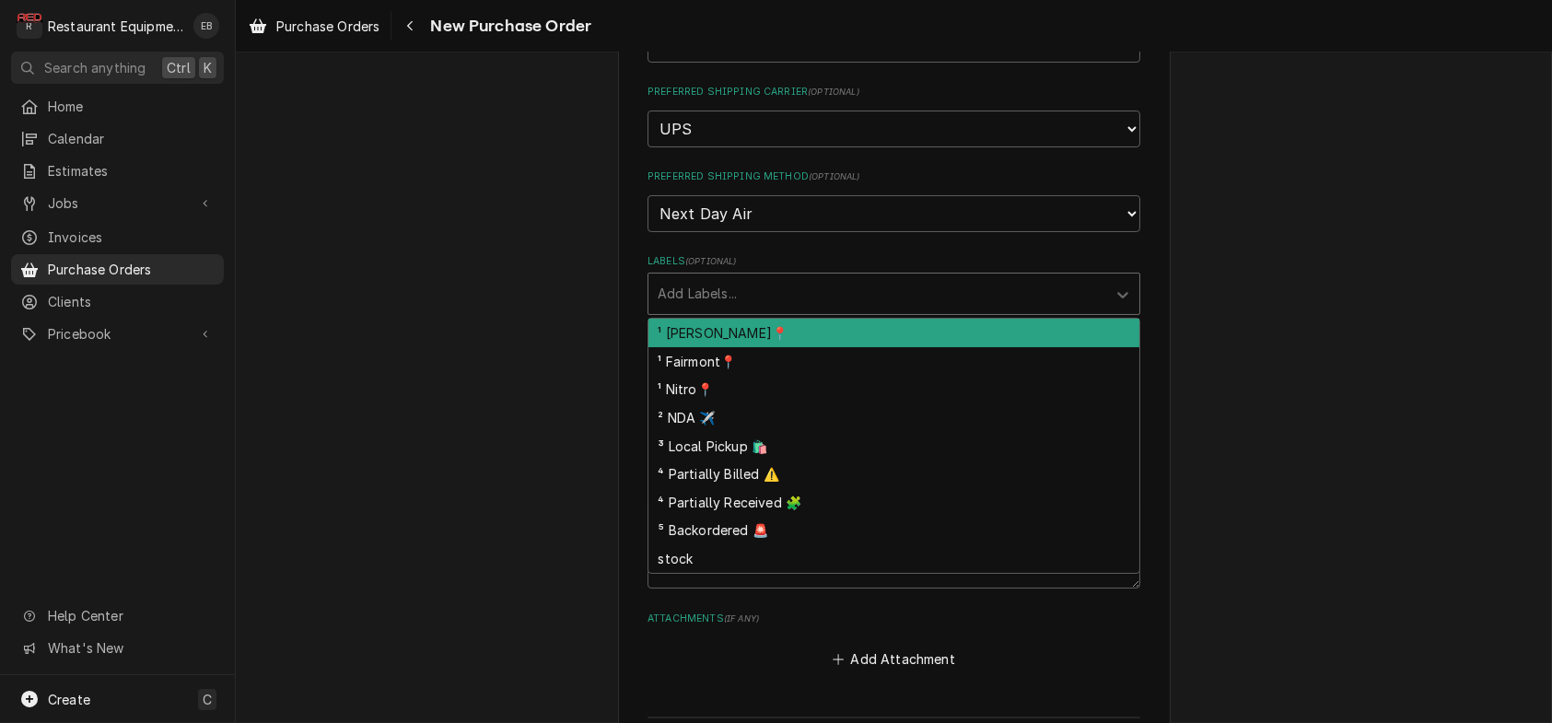
click at [730, 310] on div "Labels" at bounding box center [877, 293] width 439 height 33
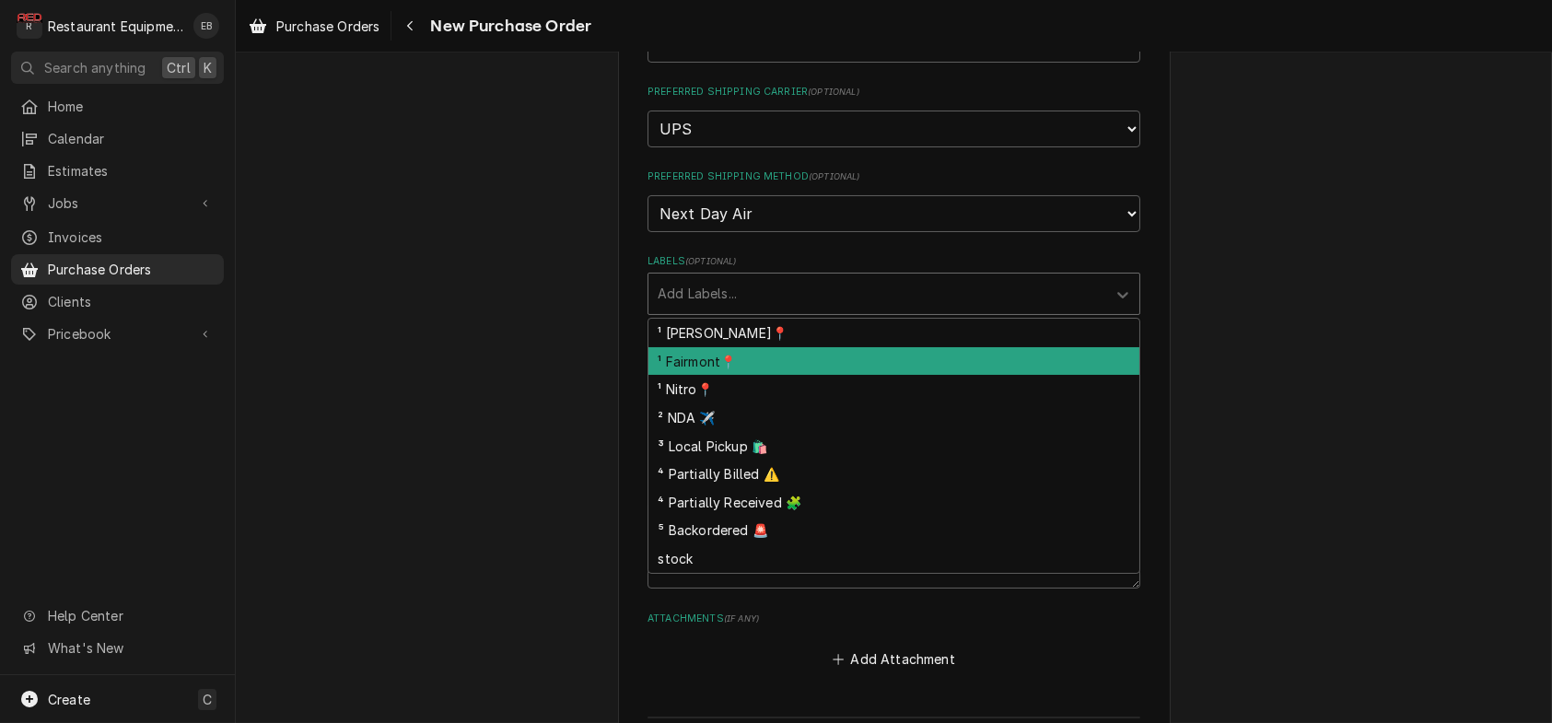
click at [731, 376] on div "¹ Fairmont📍" at bounding box center [894, 361] width 491 height 29
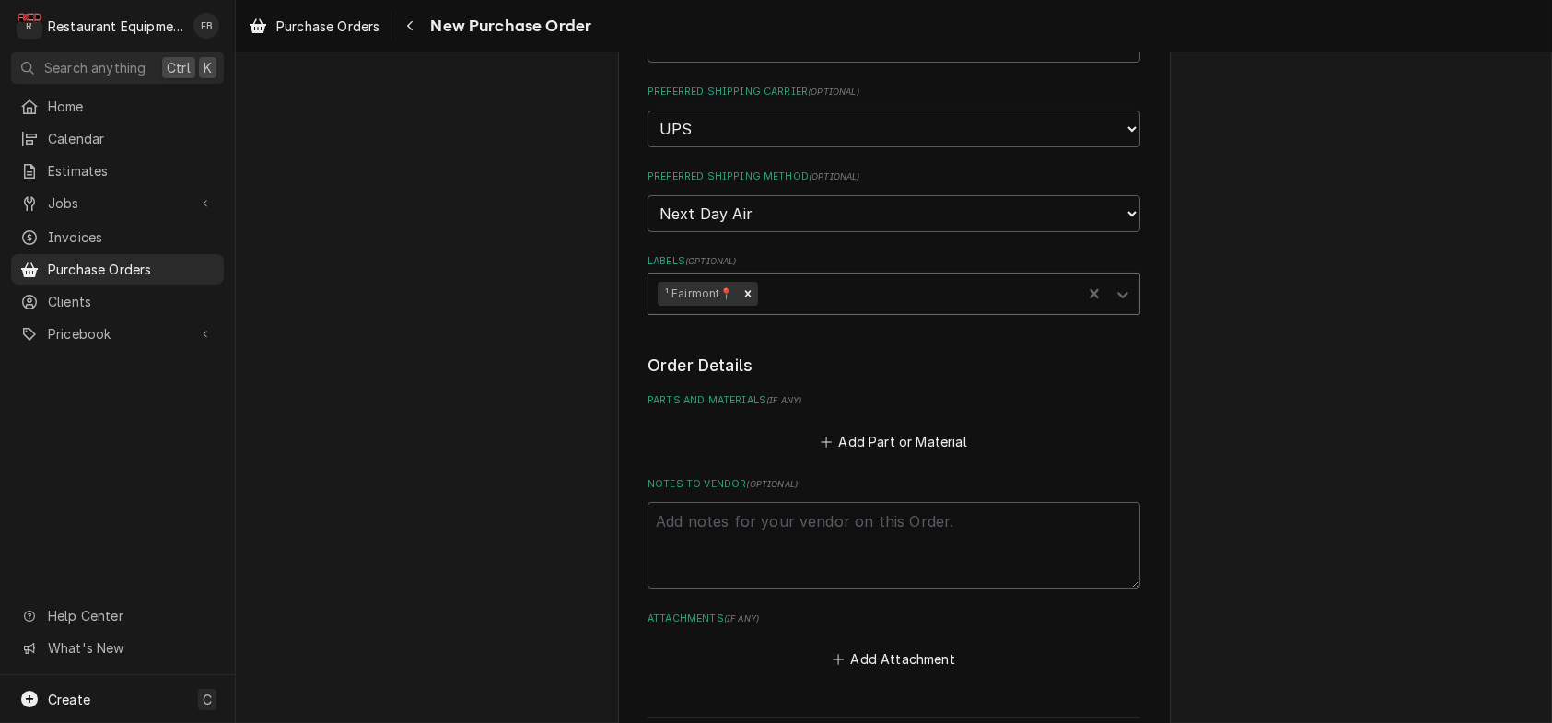
click at [819, 310] on div "Labels" at bounding box center [916, 293] width 311 height 33
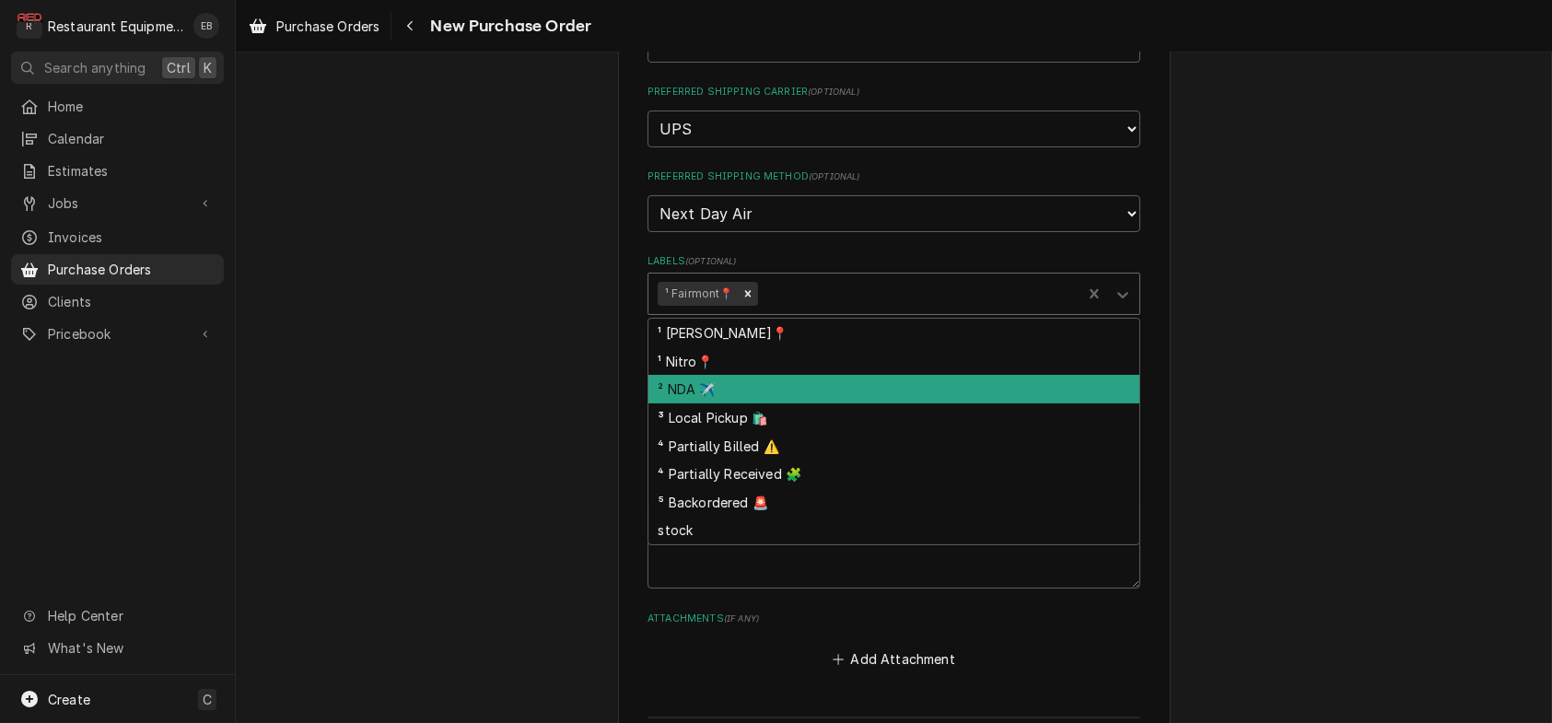
click at [738, 404] on div "² NDA ✈️" at bounding box center [894, 389] width 491 height 29
type textarea "x"
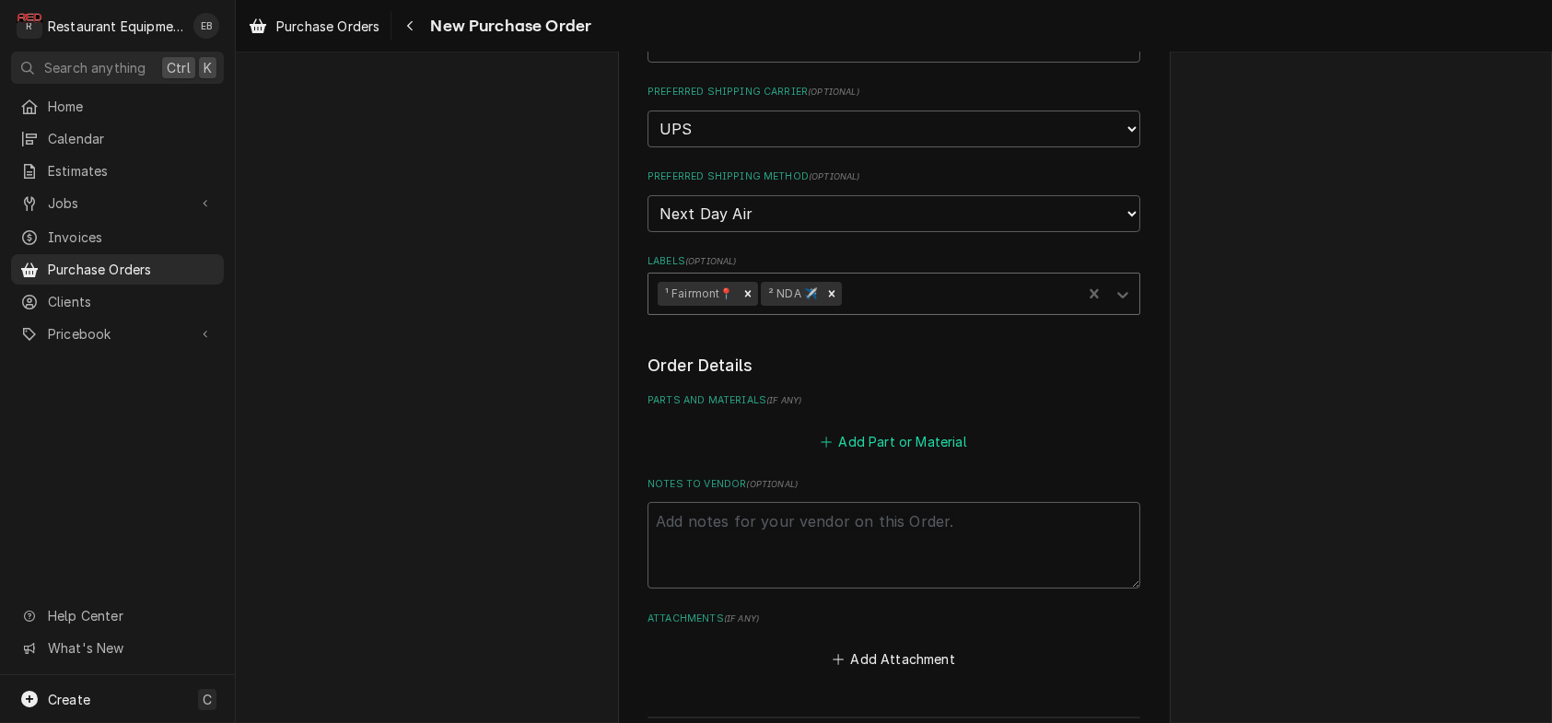
click at [835, 454] on button "Add Part or Material" at bounding box center [894, 441] width 152 height 26
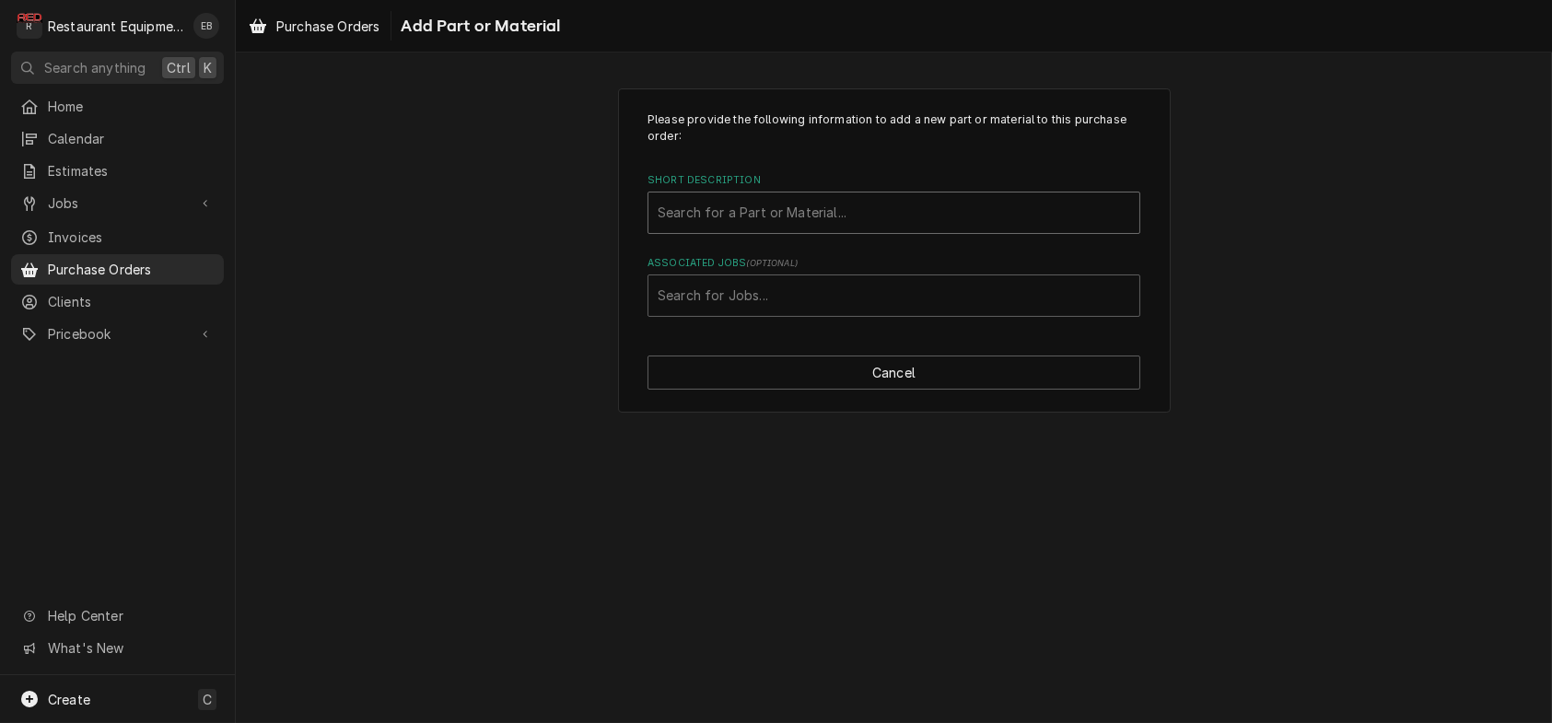
click at [724, 221] on div "Short Description" at bounding box center [894, 212] width 473 height 33
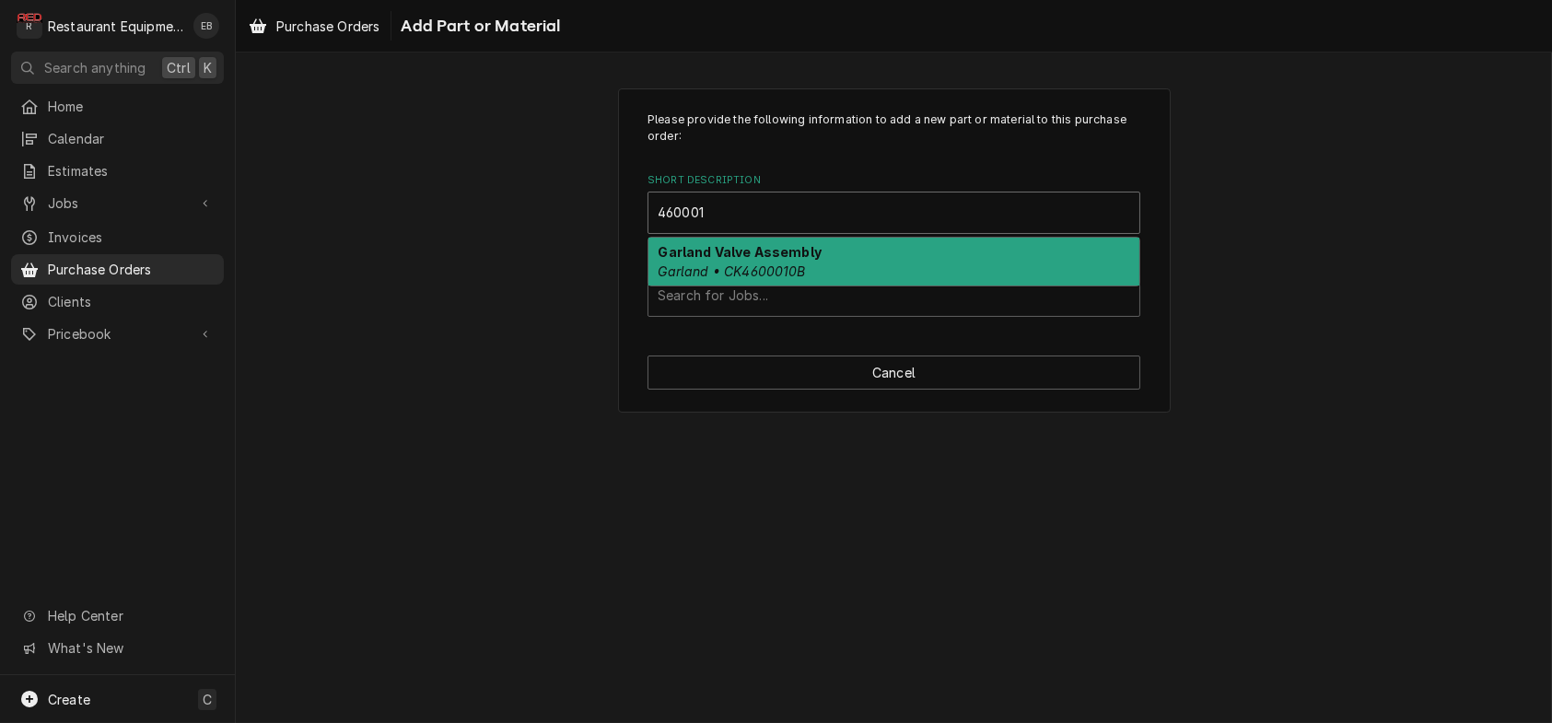
type input "4600010"
click at [735, 260] on strong "Garland Valve Assembly" at bounding box center [741, 252] width 164 height 16
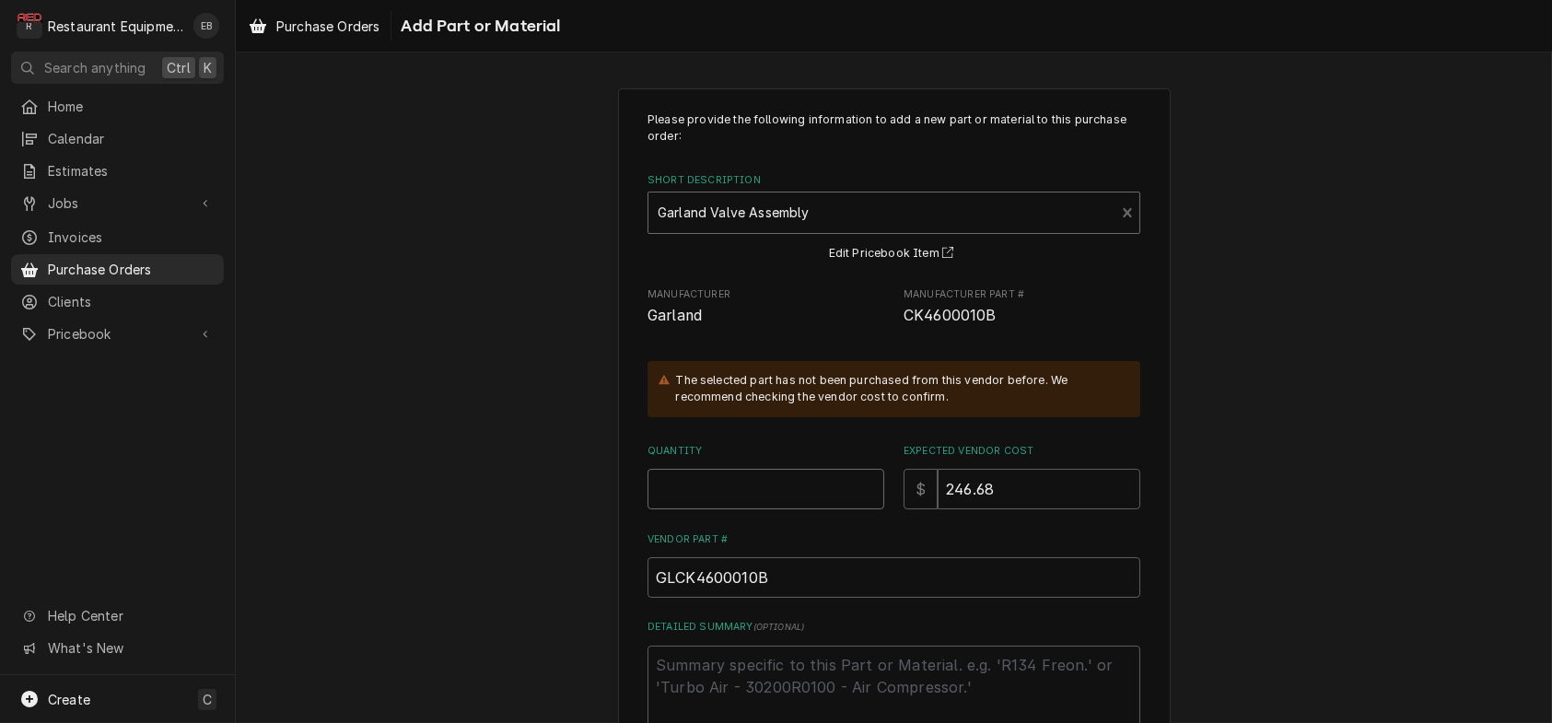
click at [693, 509] on input "Quantity" at bounding box center [766, 489] width 237 height 41
type textarea "x"
type input "1"
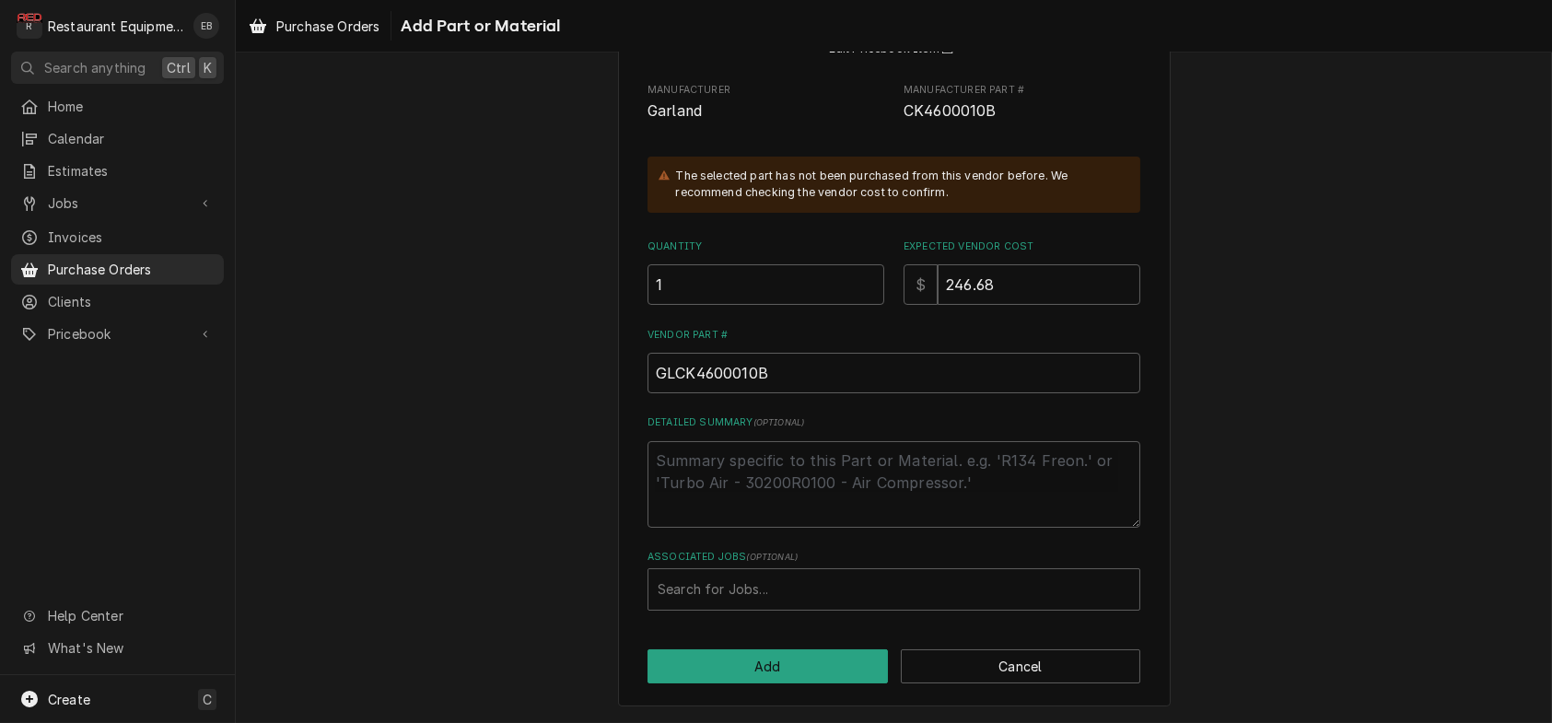
scroll to position [298, 0]
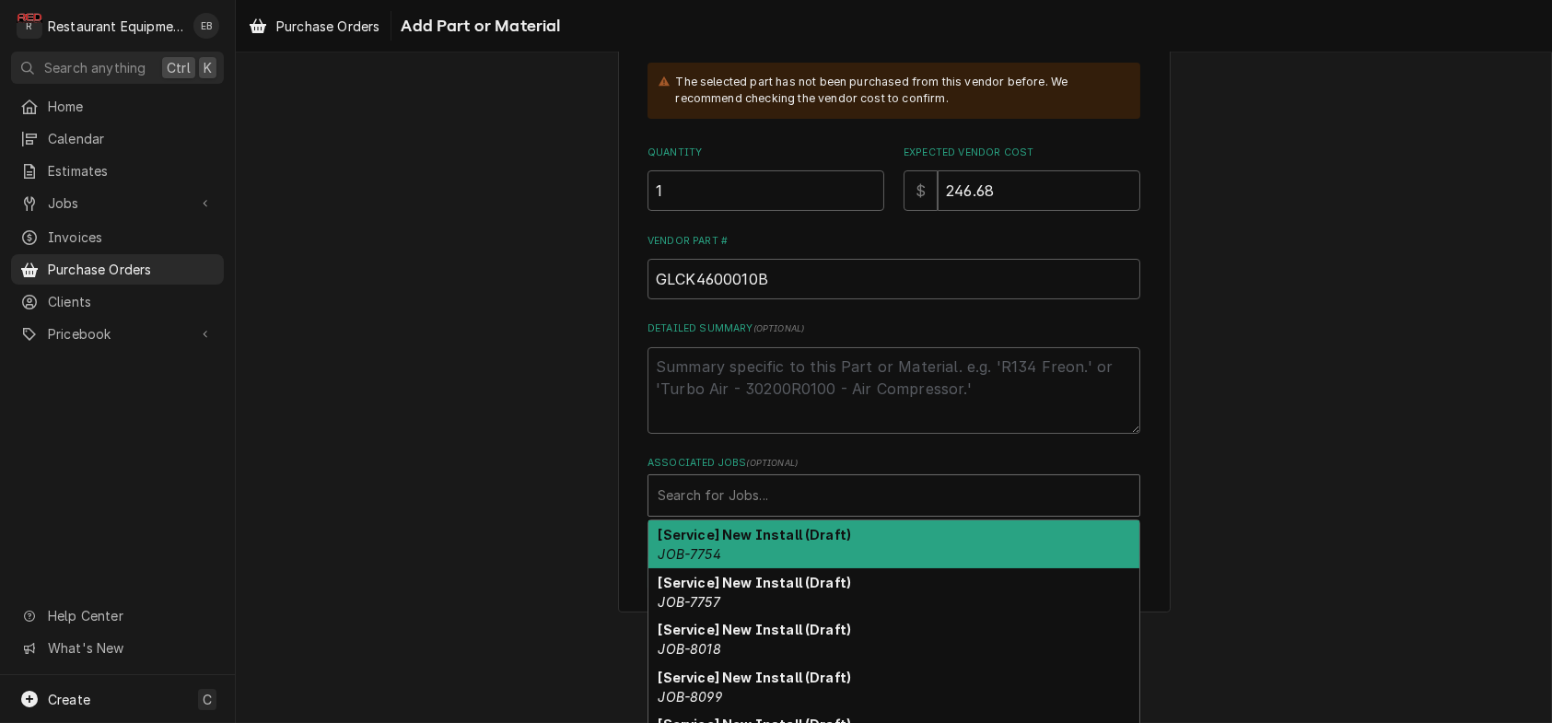
click at [766, 512] on div "Associated Jobs" at bounding box center [894, 495] width 473 height 33
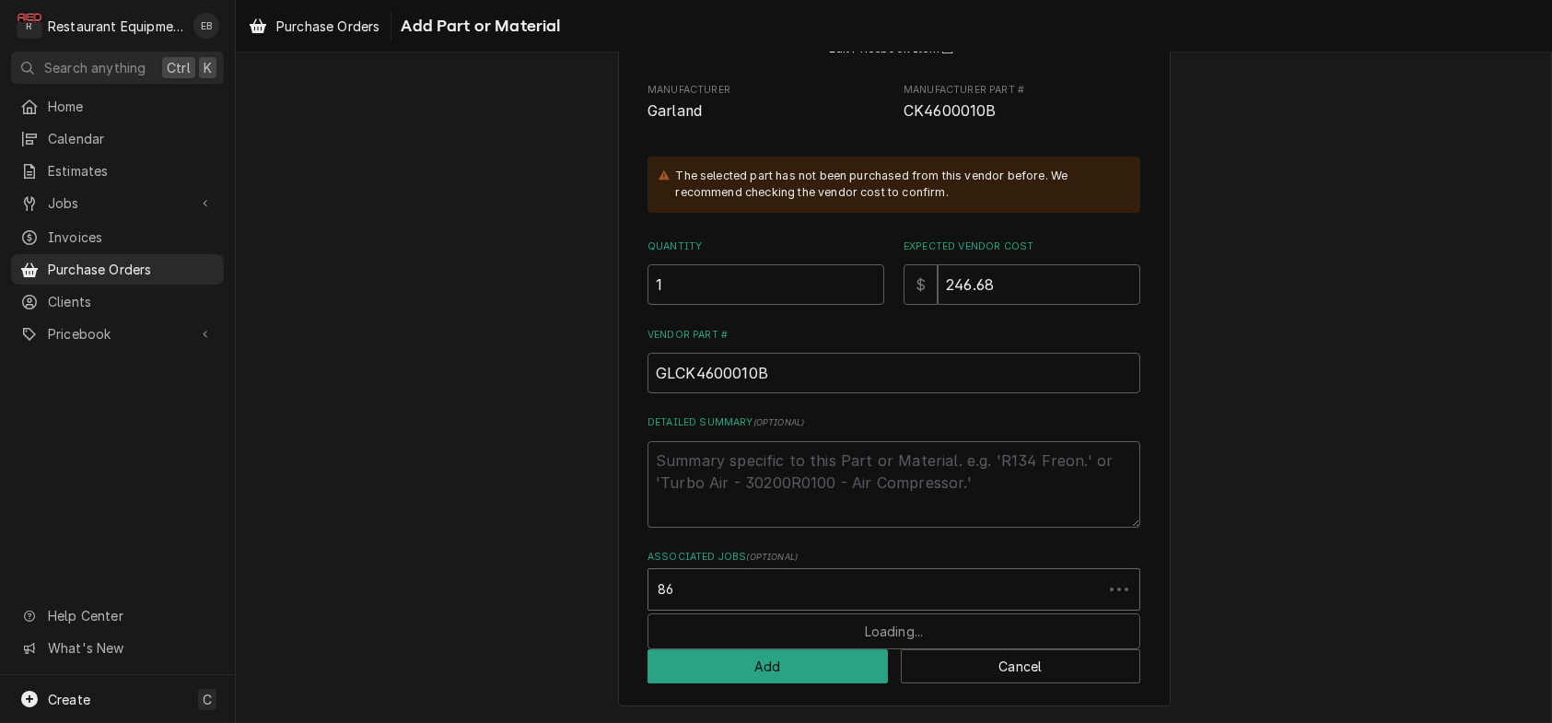
type input "8"
type input "8007"
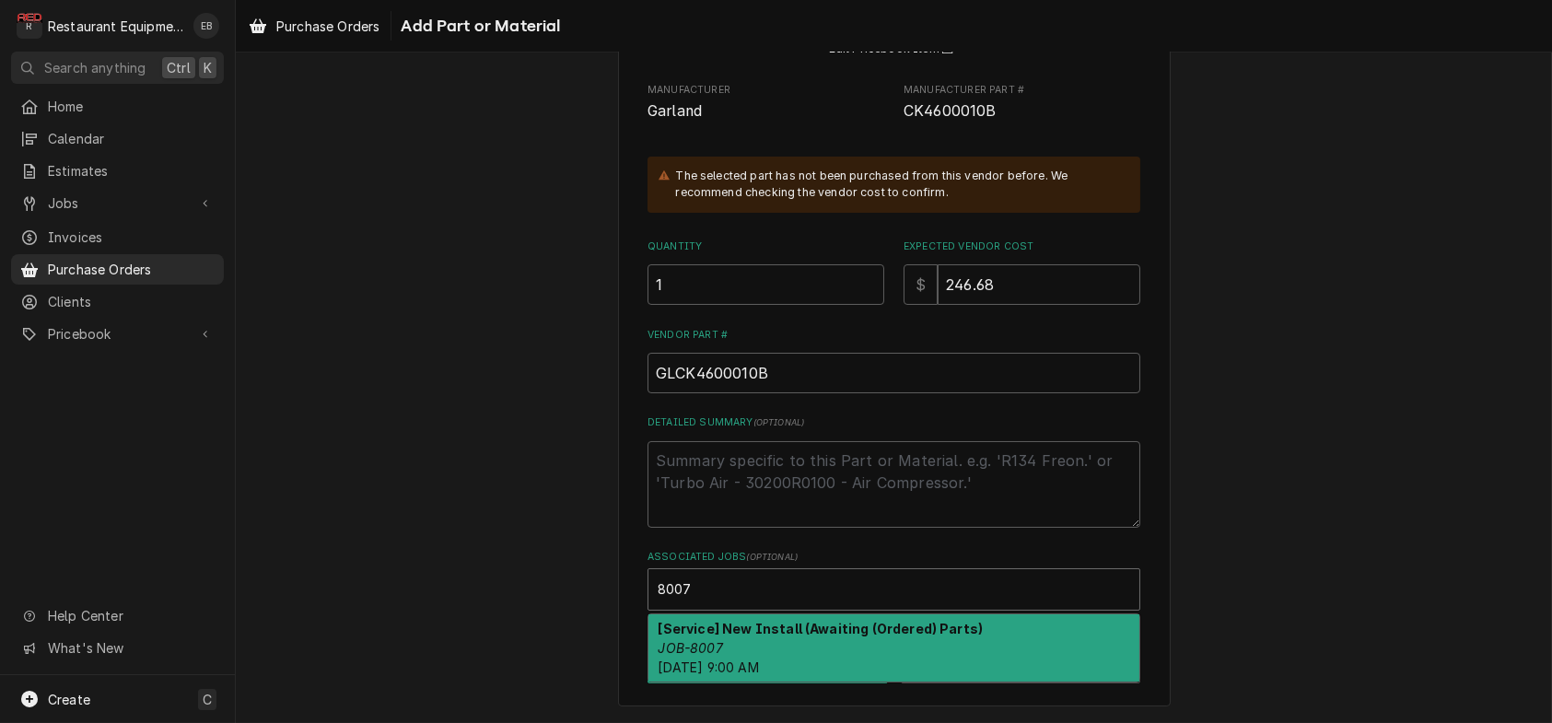
click at [755, 629] on strong "[Service] New Install (Awaiting (Ordered) Parts)" at bounding box center [821, 629] width 325 height 16
type textarea "x"
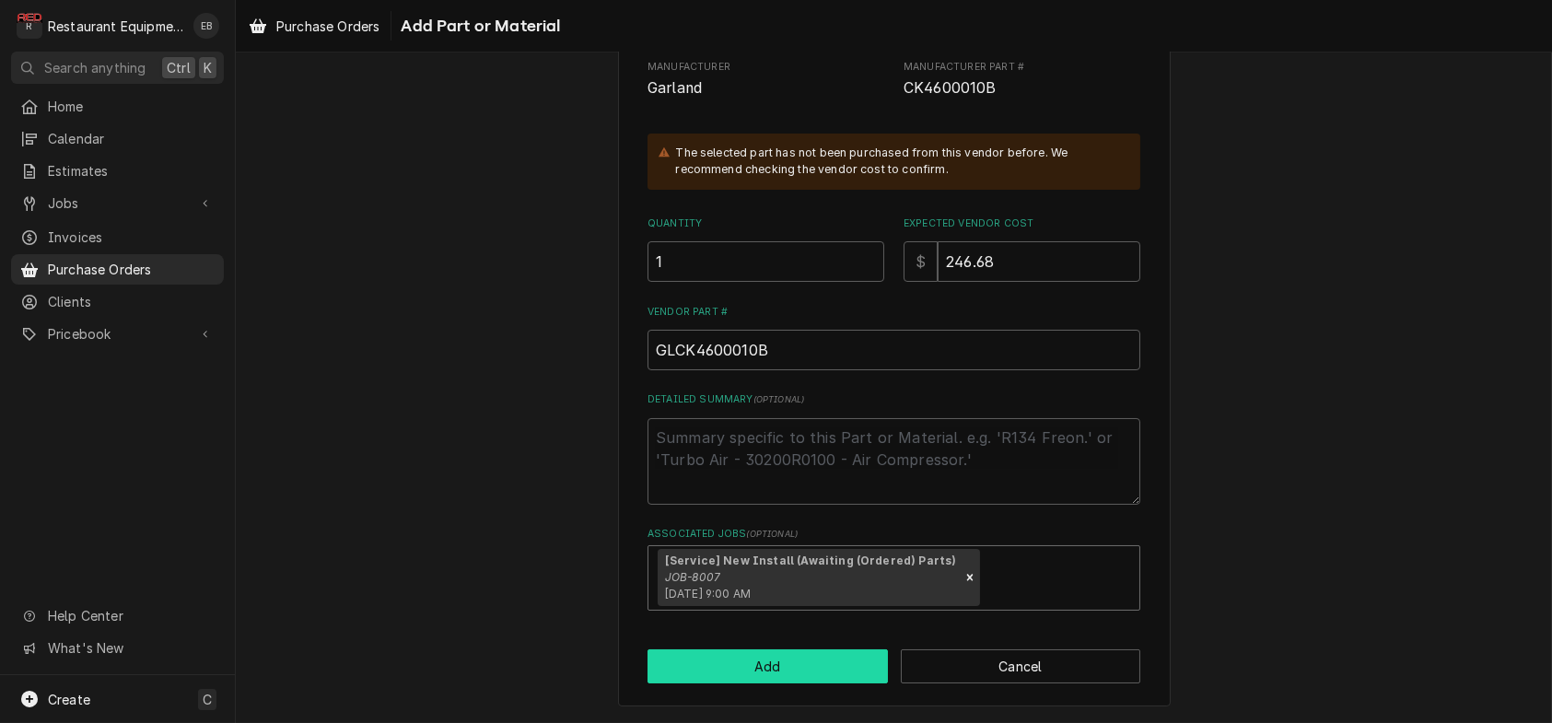
click at [753, 684] on button "Add" at bounding box center [768, 666] width 240 height 34
type textarea "x"
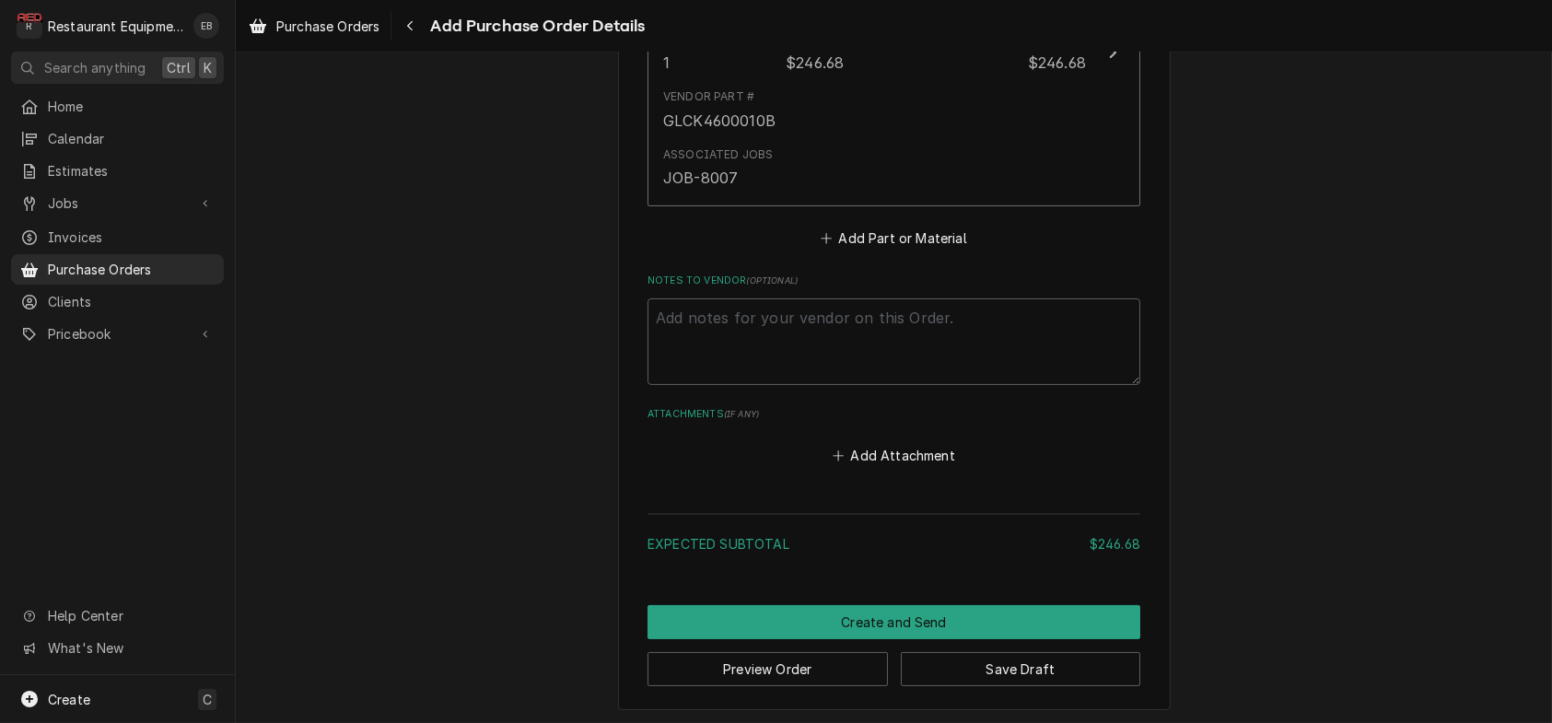
scroll to position [981, 0]
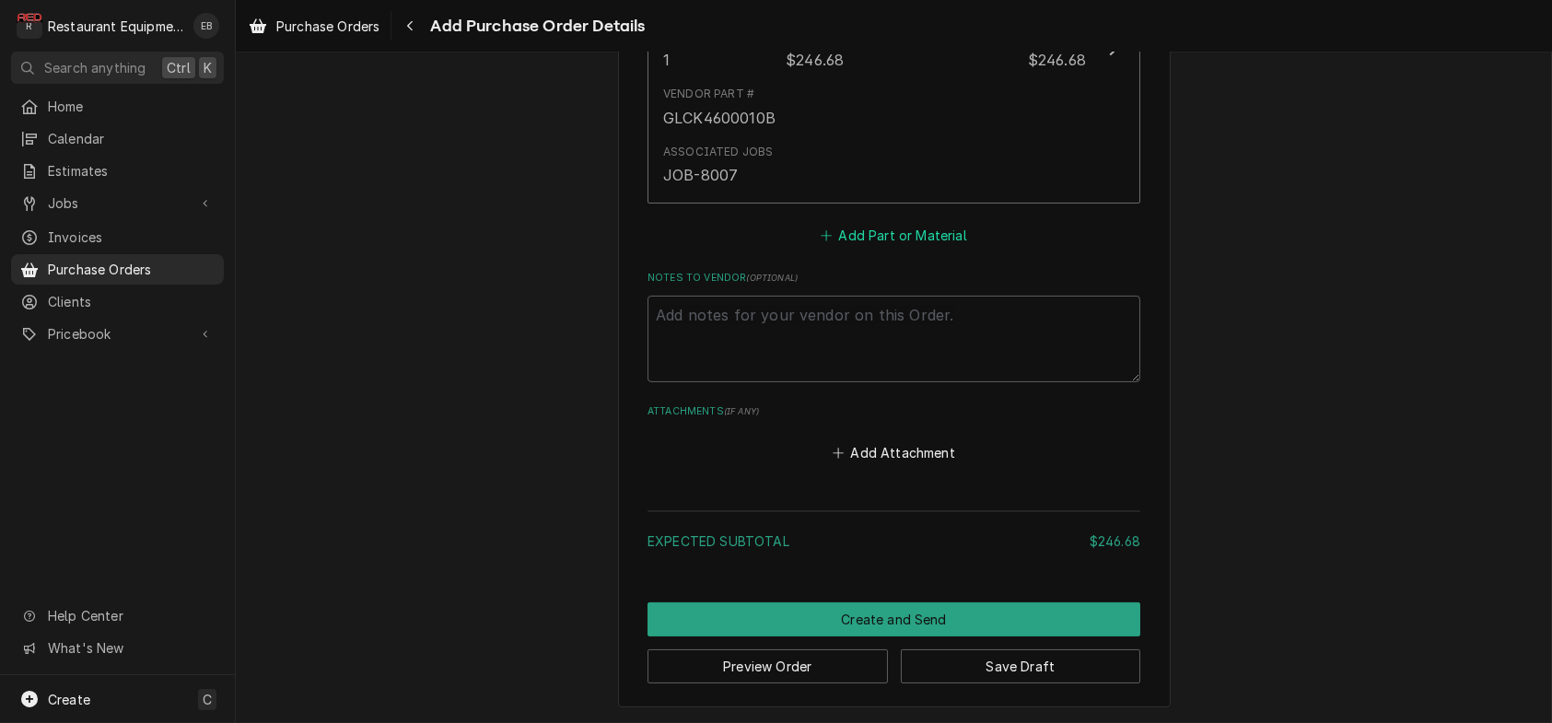
click at [887, 248] on button "Add Part or Material" at bounding box center [894, 235] width 152 height 26
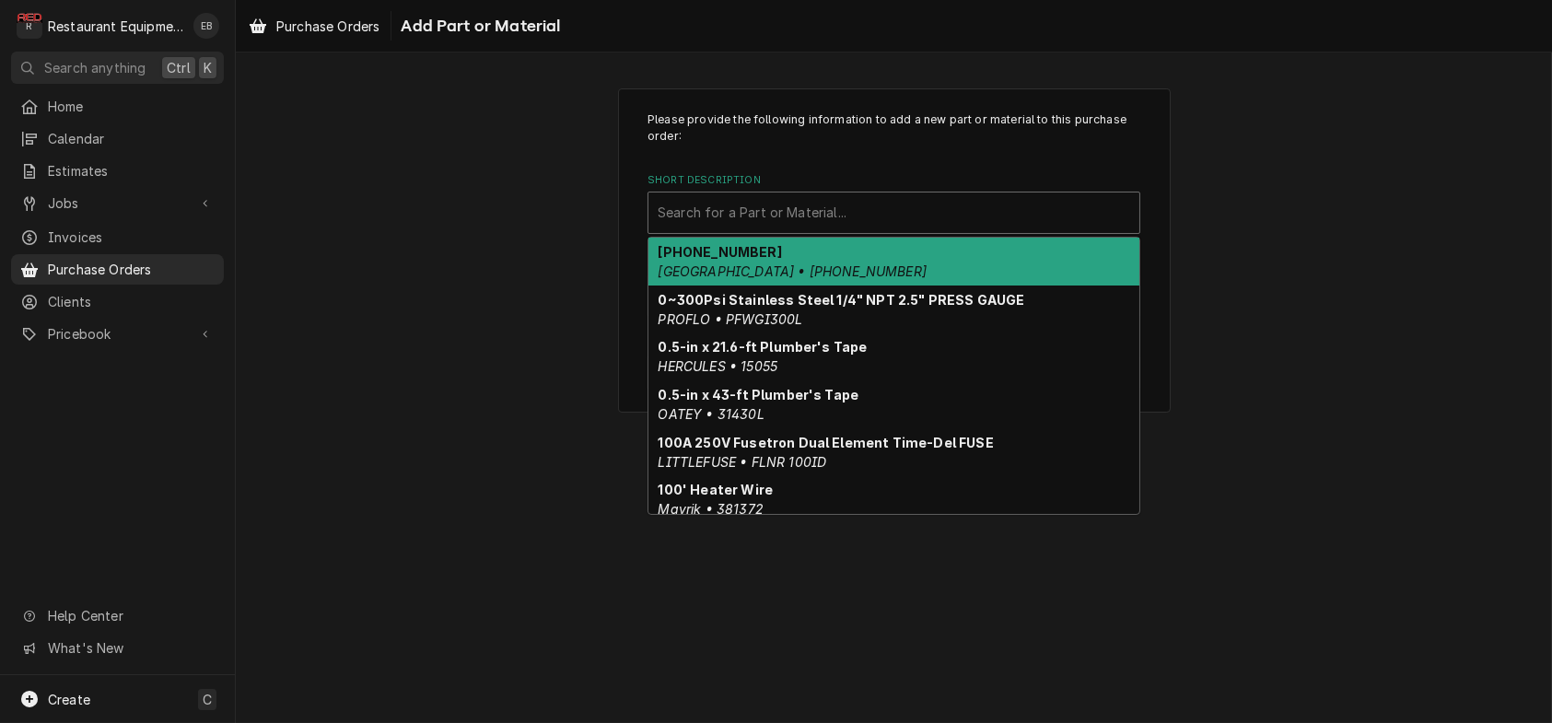
click at [844, 229] on div "Short Description" at bounding box center [894, 212] width 473 height 33
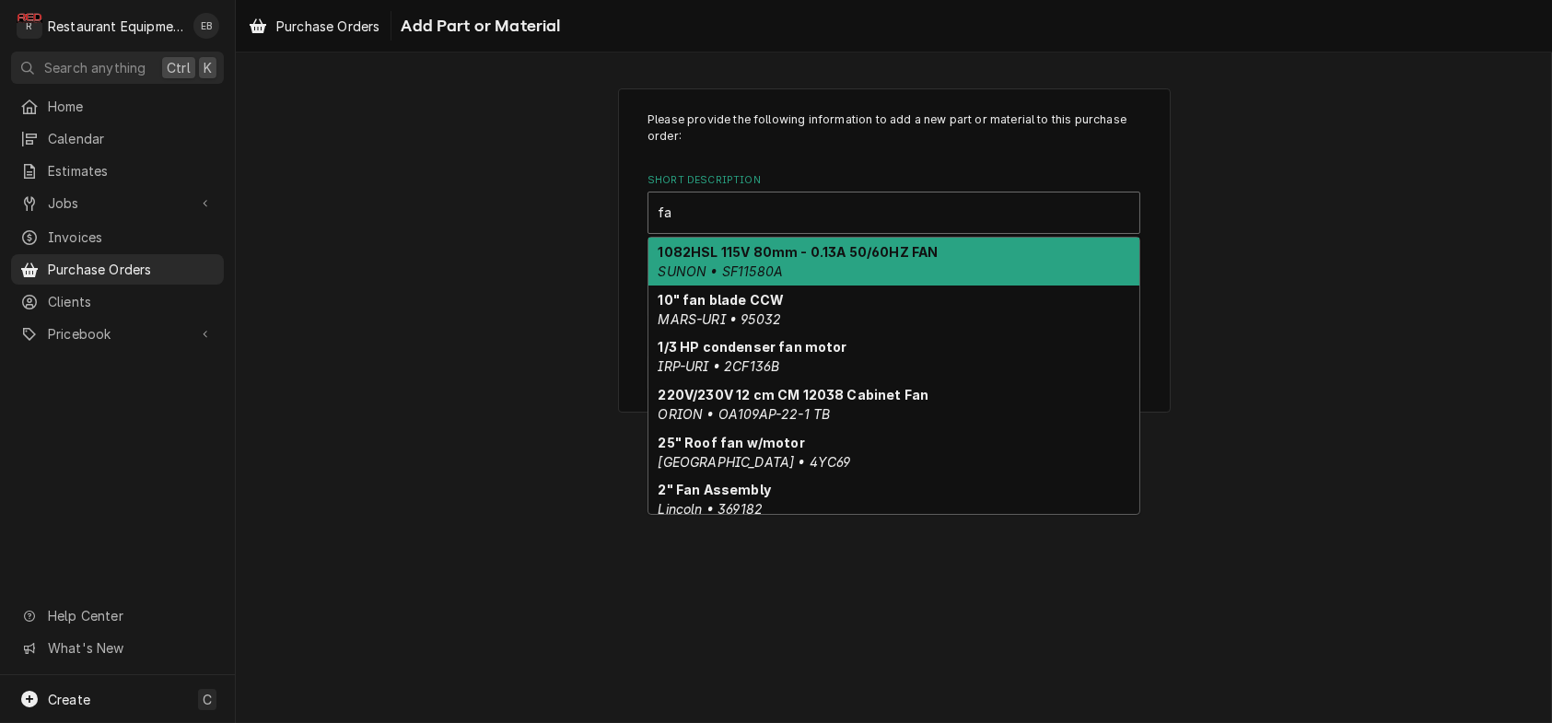
type input "f"
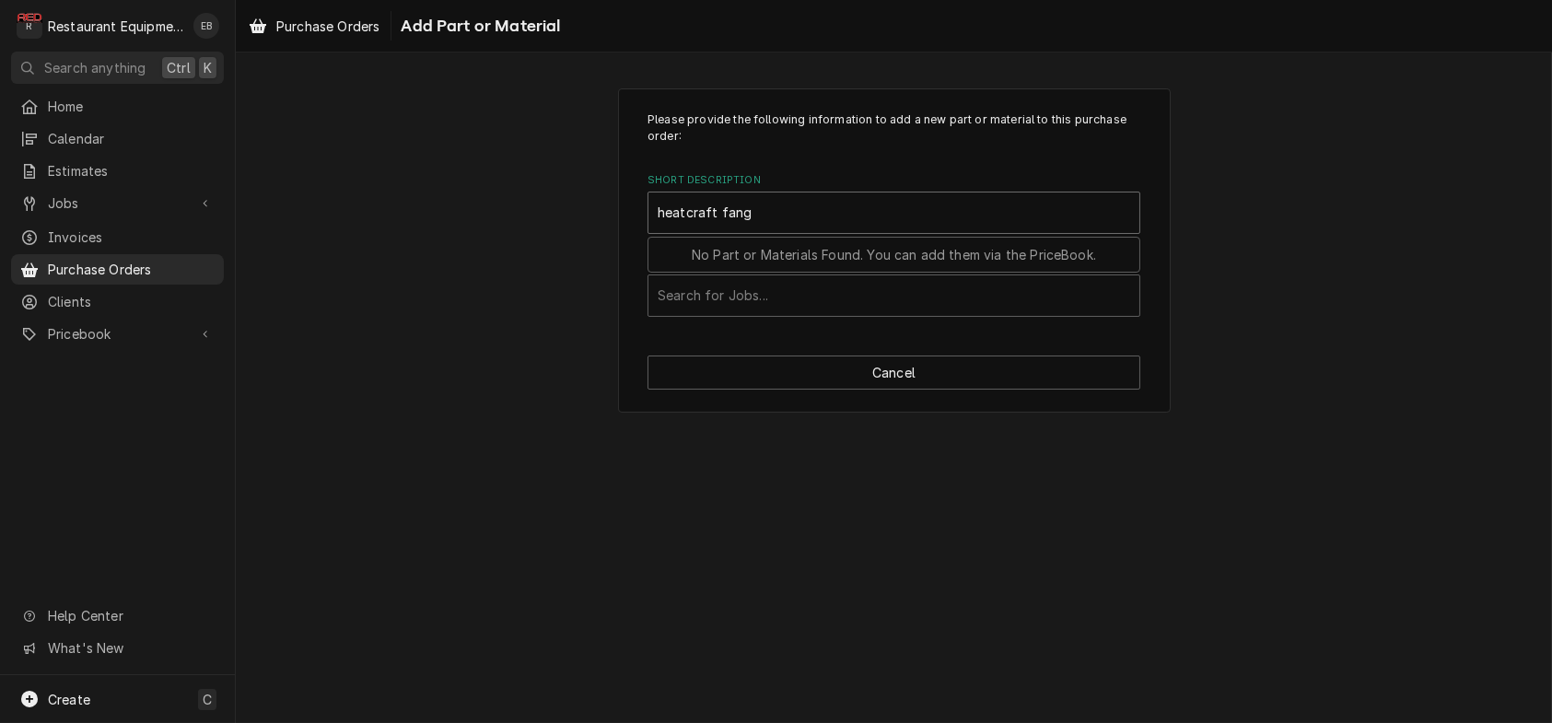
type input "heatcraft fan"
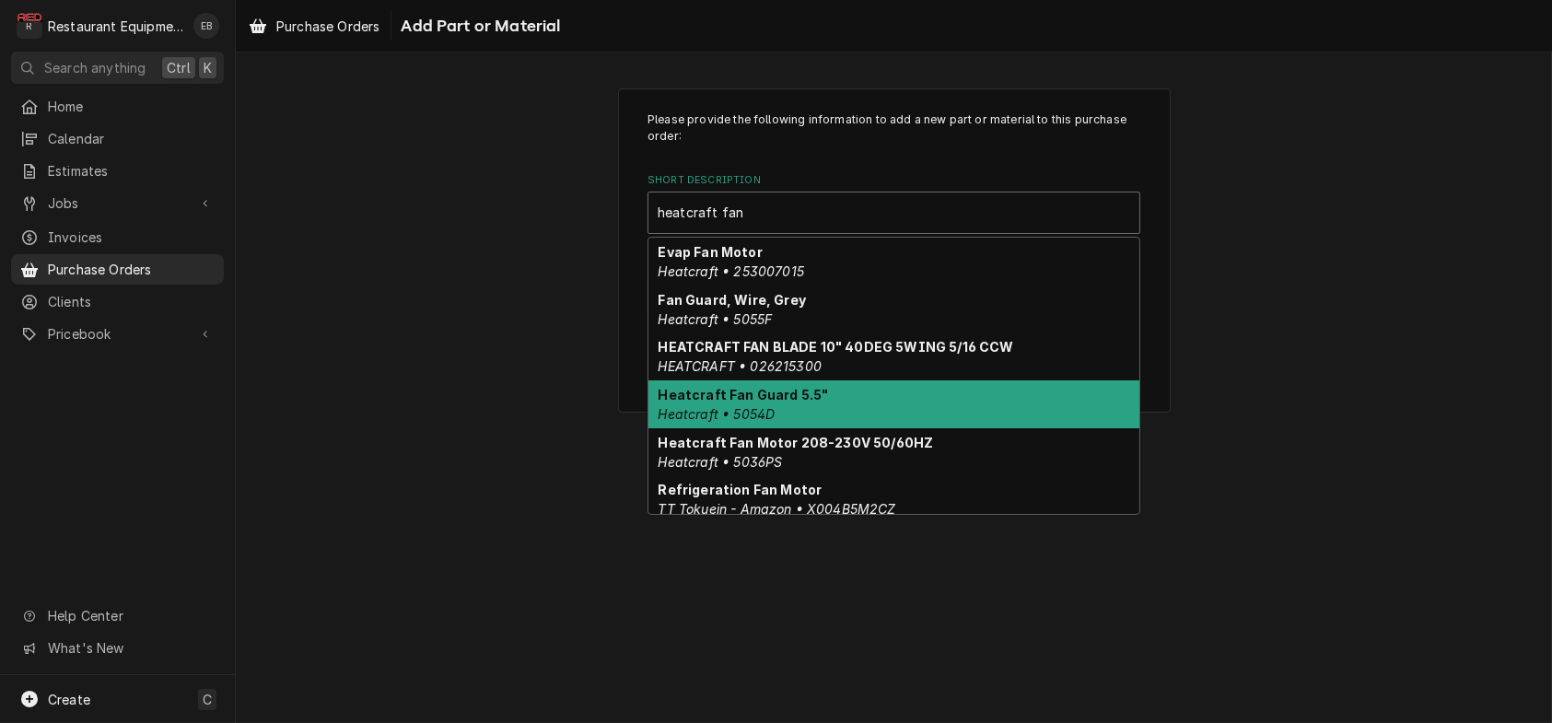
click at [830, 428] on div "Heatcraft Fan Guard 5.5" Heatcraft • 5054D" at bounding box center [894, 404] width 491 height 48
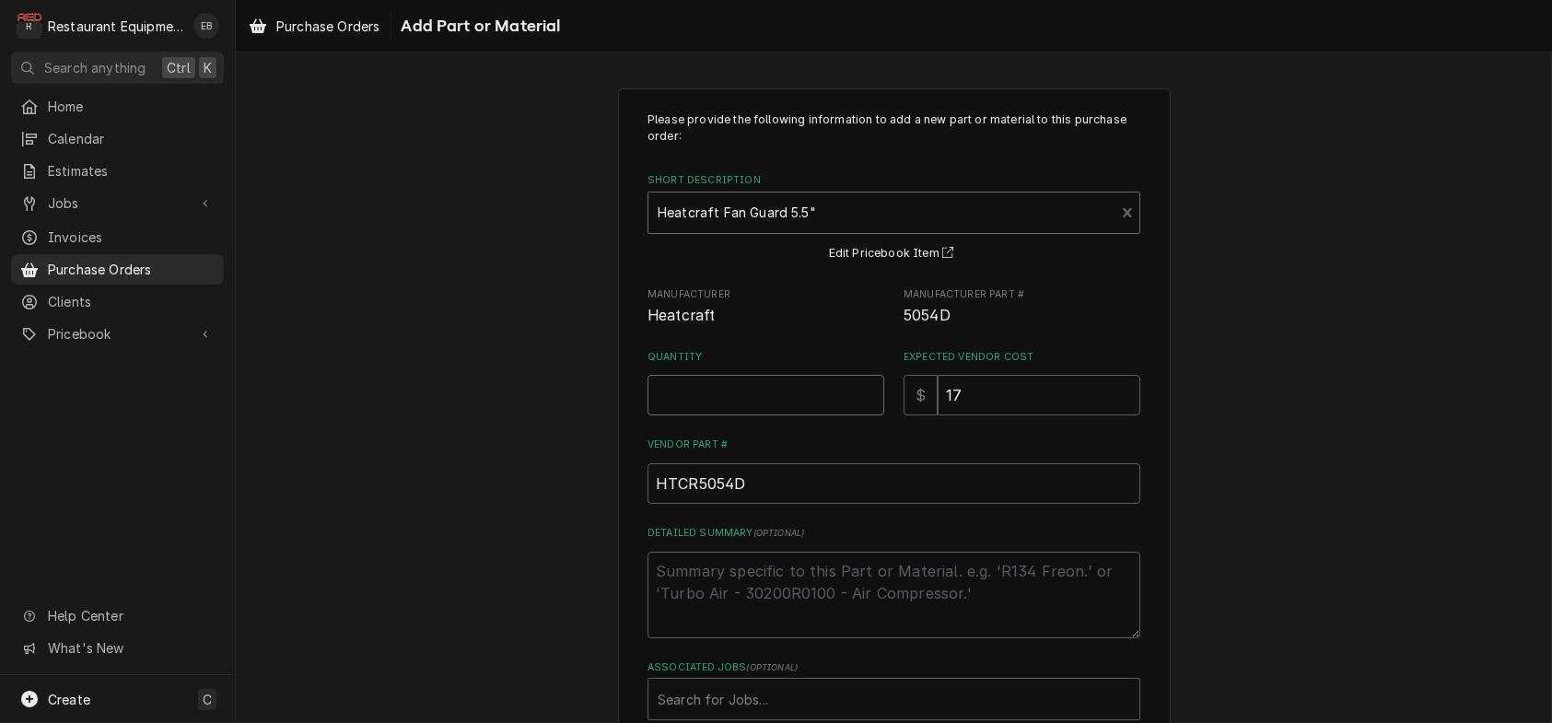
click at [744, 415] on input "Quantity" at bounding box center [766, 395] width 237 height 41
type textarea "x"
type input "1"
drag, startPoint x: 954, startPoint y: 348, endPoint x: 902, endPoint y: 357, distance: 53.2
click at [902, 327] on div "Manufacturer Heatcraft Manufacturer Part # 5054D" at bounding box center [894, 307] width 493 height 40
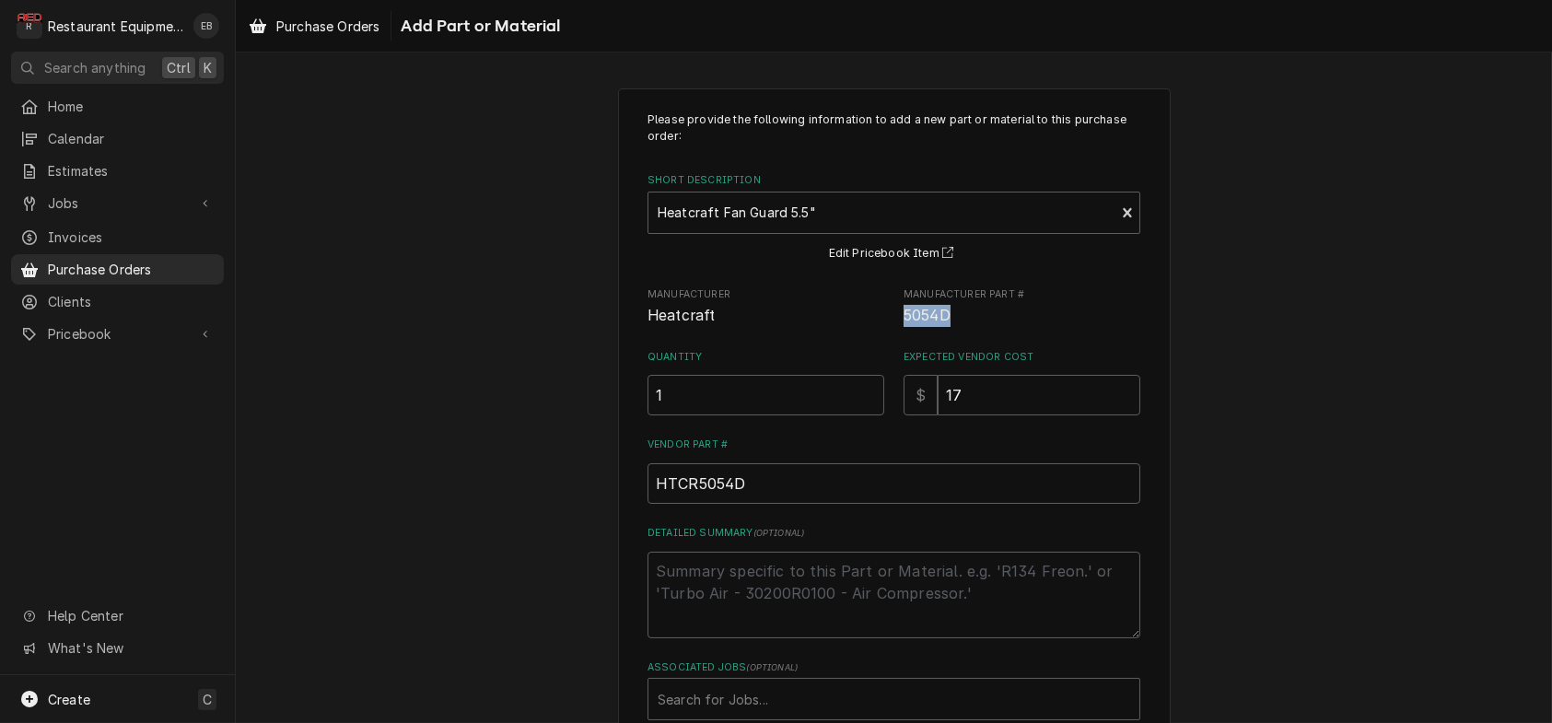
copy span "5054D"
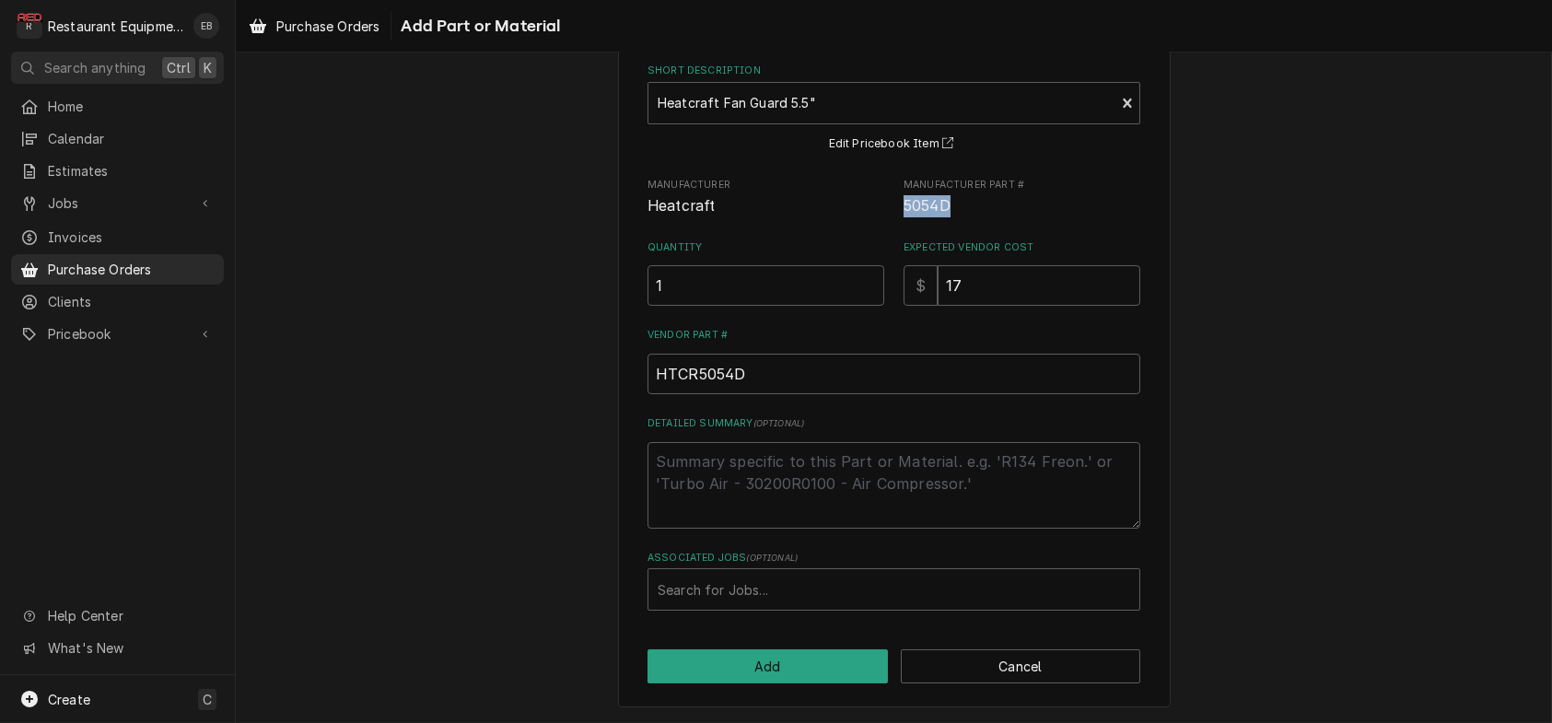
scroll to position [193, 0]
click at [776, 580] on div "Associated Jobs" at bounding box center [894, 589] width 473 height 33
type input "8244"
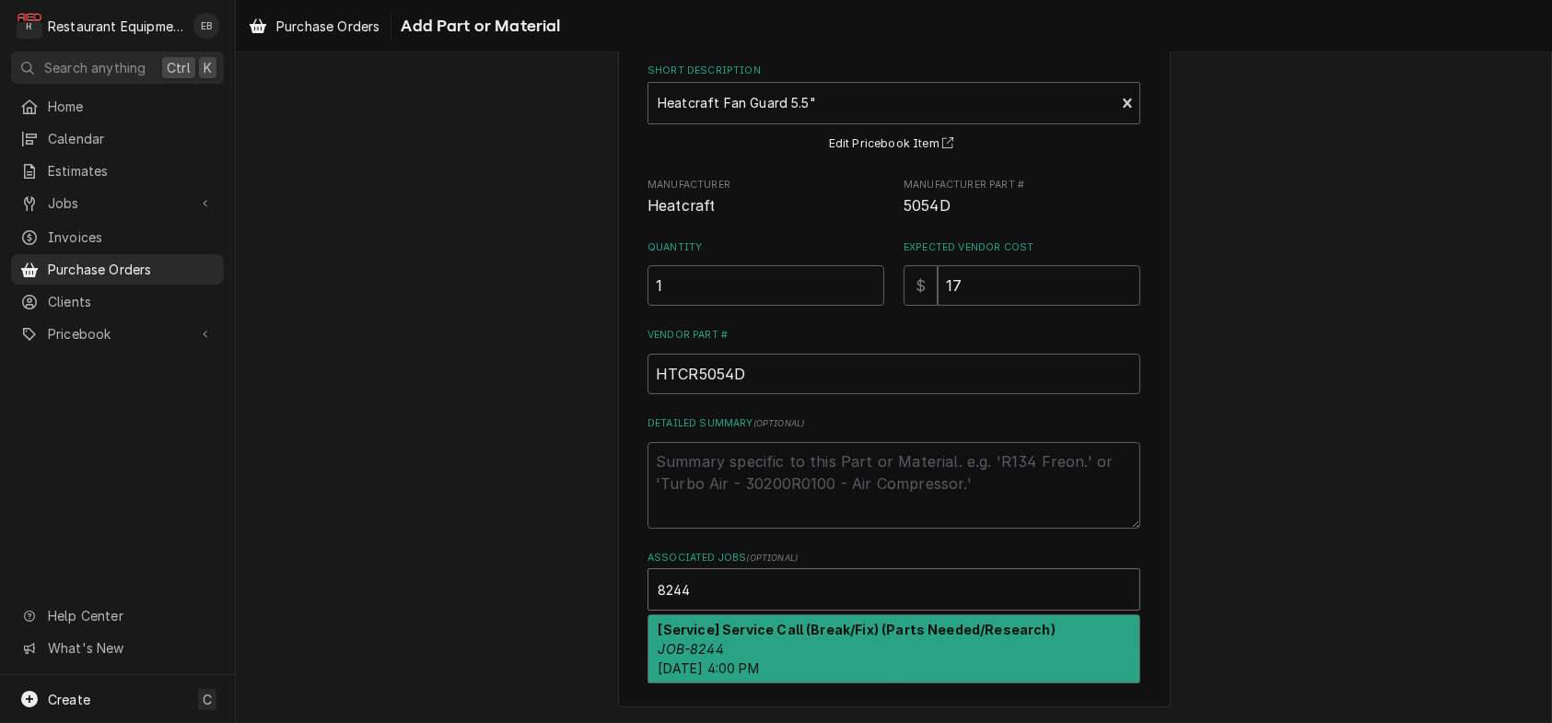
click at [806, 643] on div "[Service] Service Call (Break/Fix) (Parts Needed/Research) JOB-8244 Mon, Jul 28…" at bounding box center [894, 648] width 491 height 67
type textarea "x"
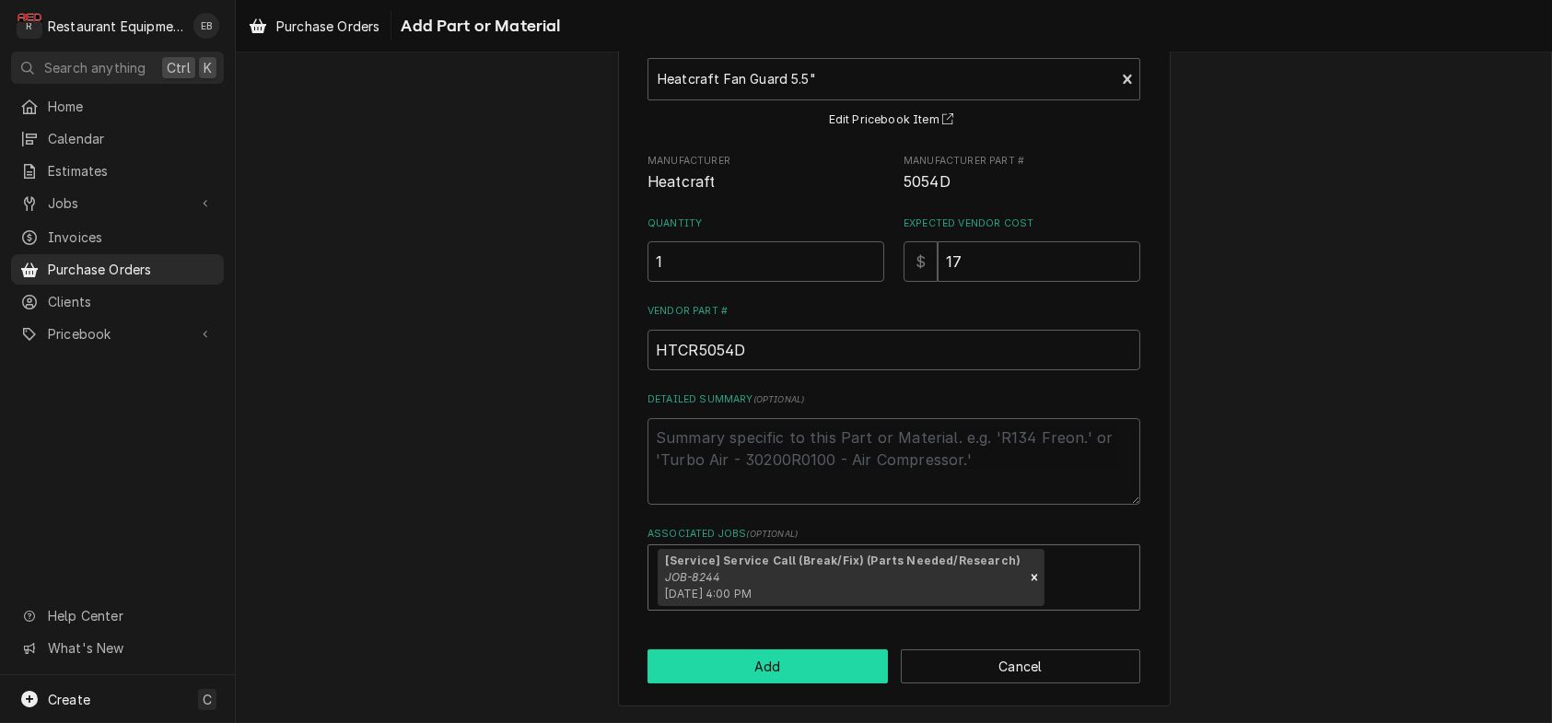
click at [783, 684] on button "Add" at bounding box center [768, 666] width 240 height 34
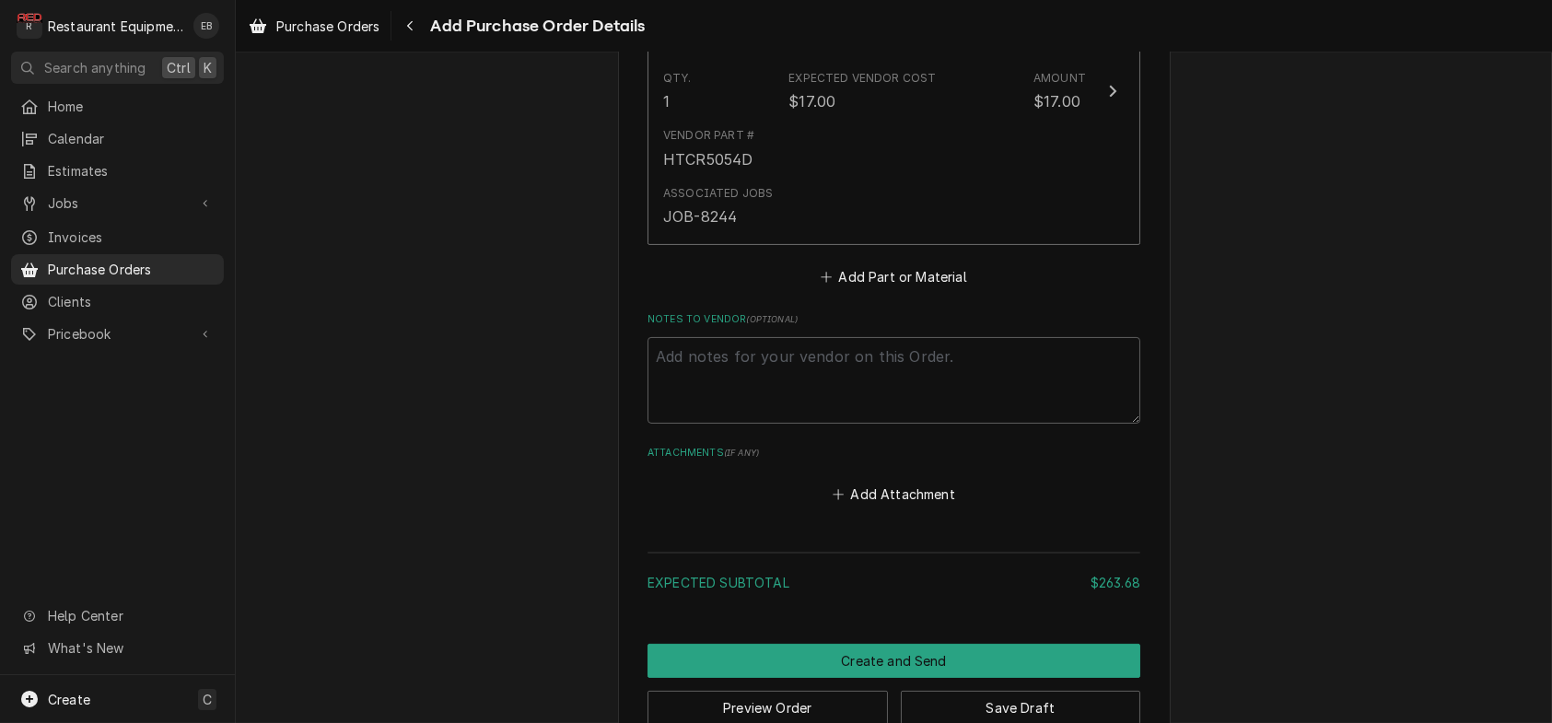
scroll to position [1220, 0]
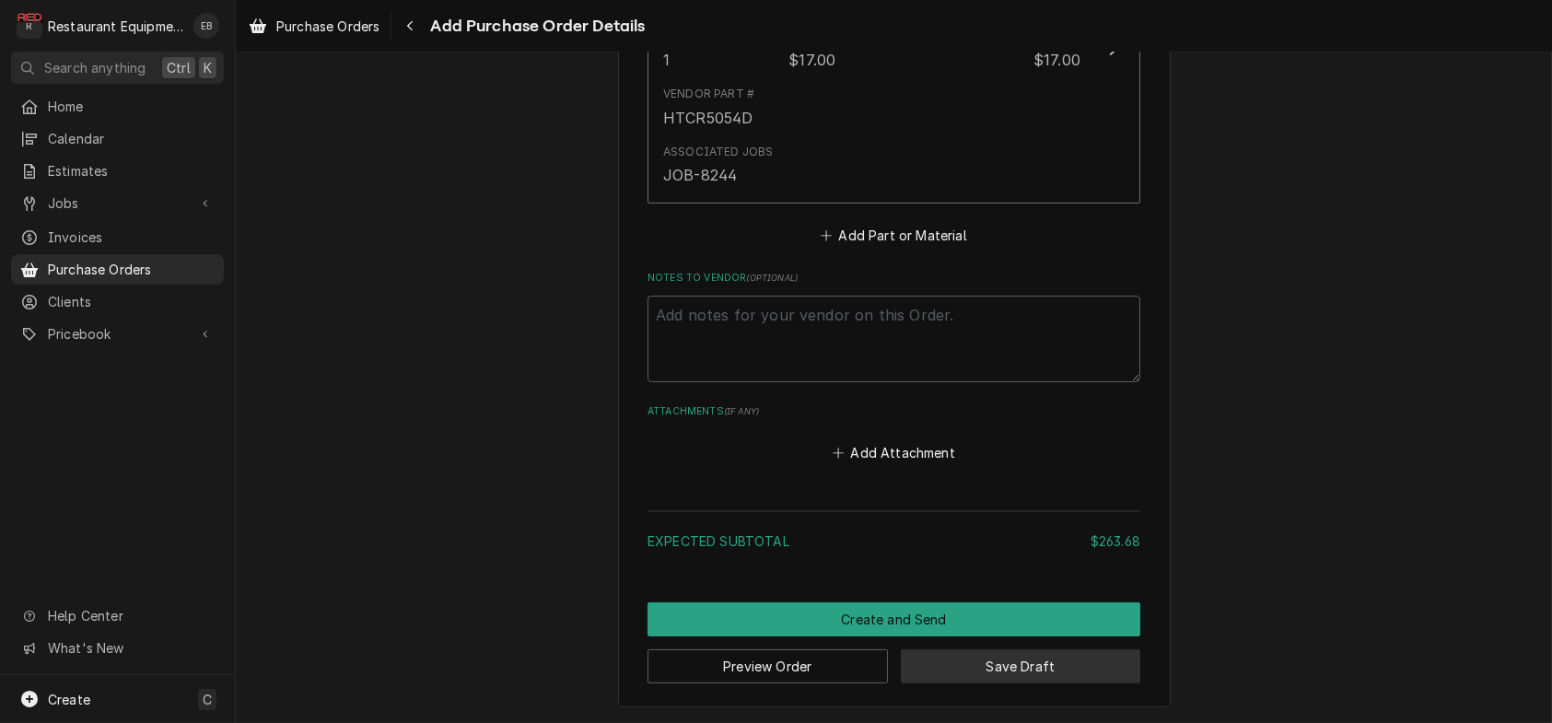
click at [949, 656] on button "Save Draft" at bounding box center [1021, 666] width 240 height 34
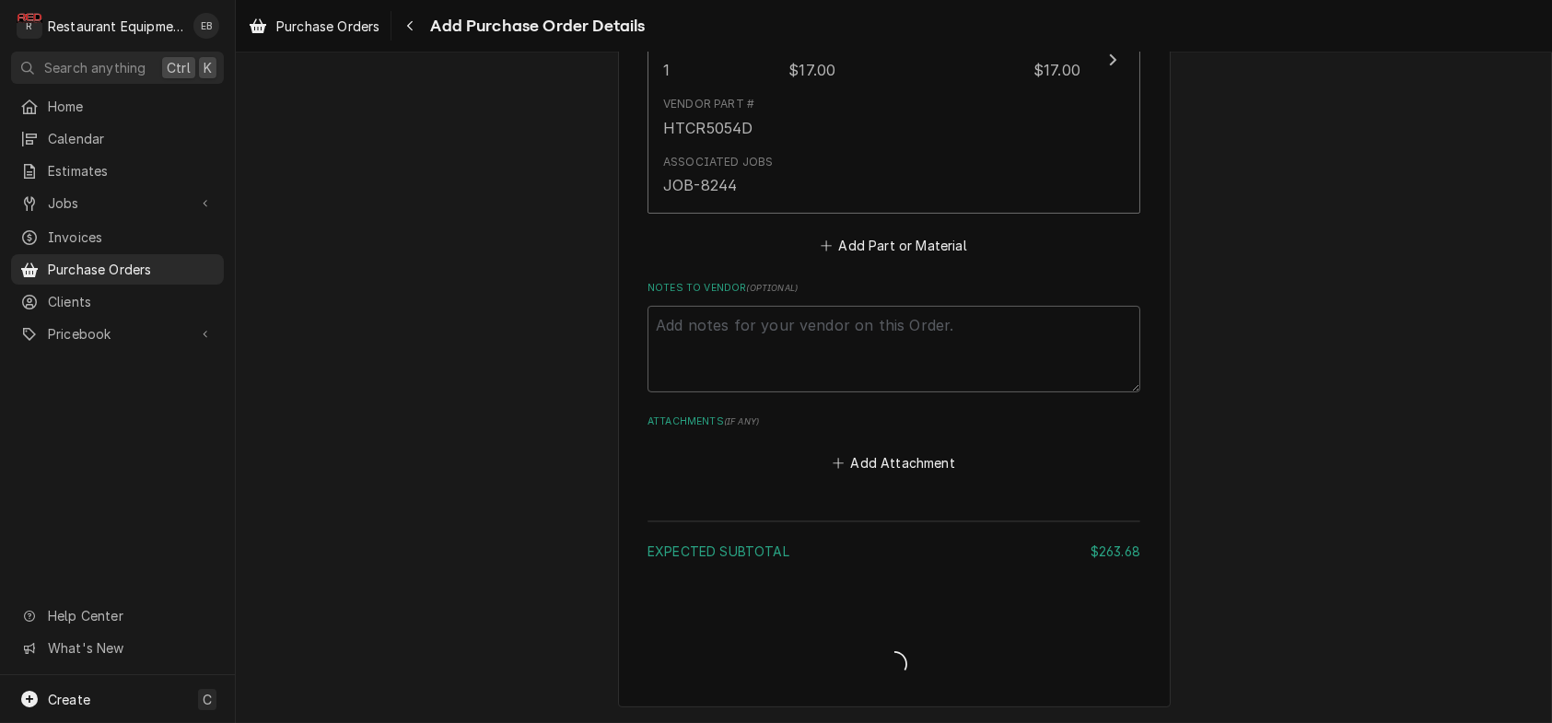
scroll to position [1456, 0]
type textarea "x"
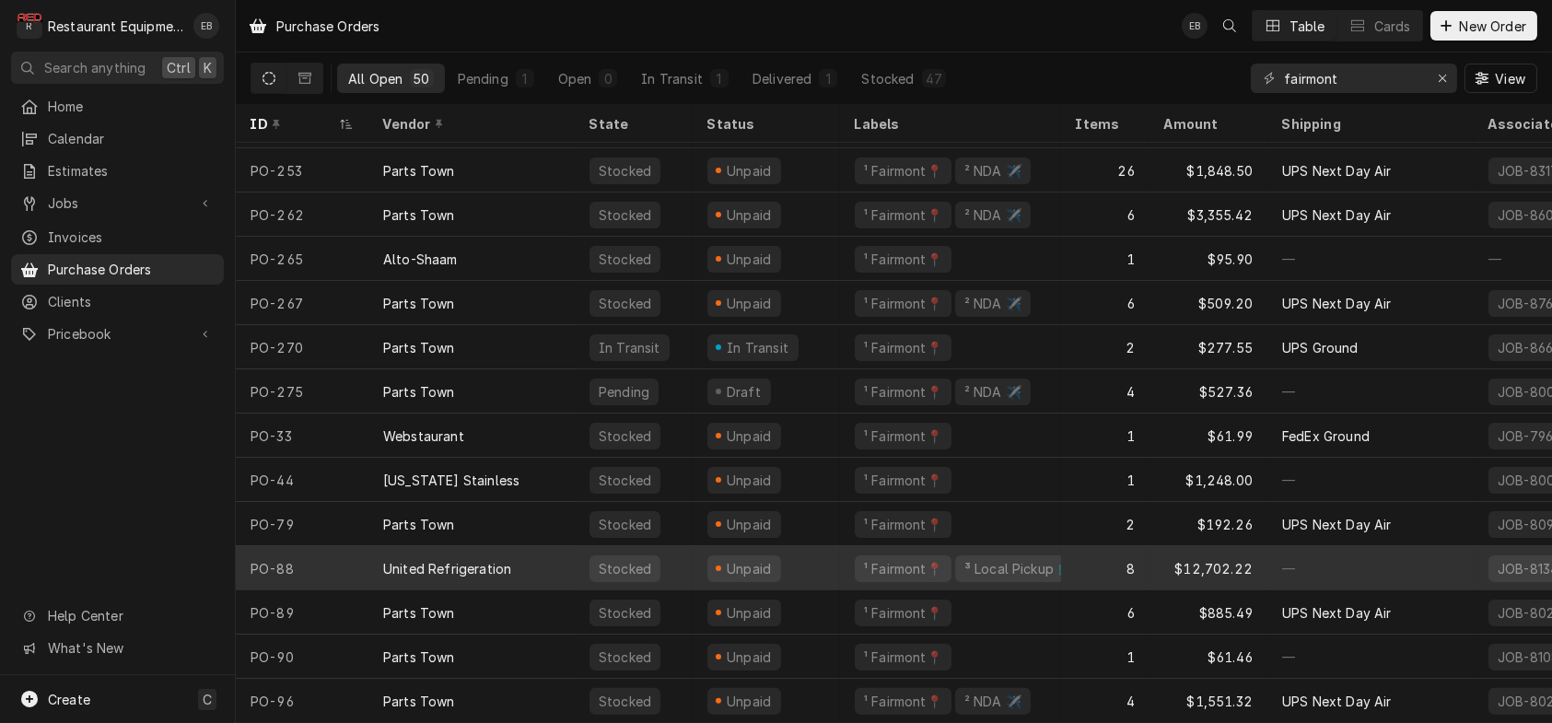
scroll to position [1650, 0]
